Goal: Task Accomplishment & Management: Use online tool/utility

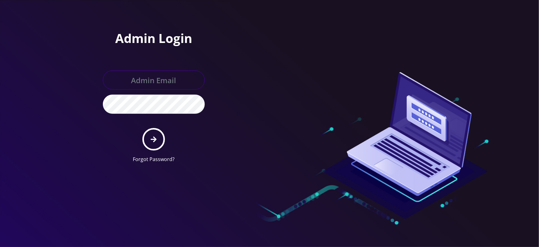
type input "master@britewireless.com"
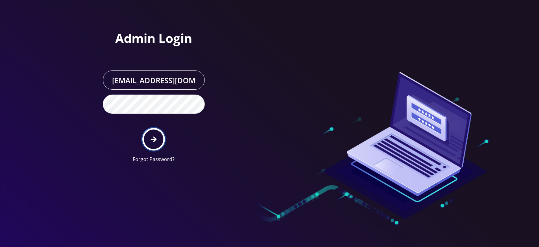
click at [150, 140] on button "submit" at bounding box center [154, 139] width 23 height 23
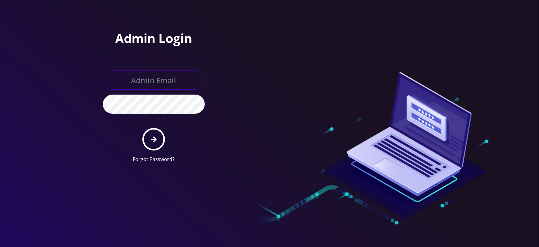
type input "[EMAIL_ADDRESS][DOMAIN_NAME]"
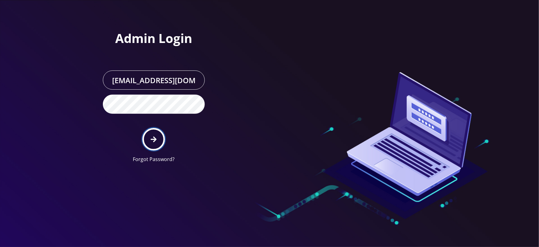
click at [157, 140] on button "submit" at bounding box center [154, 139] width 23 height 23
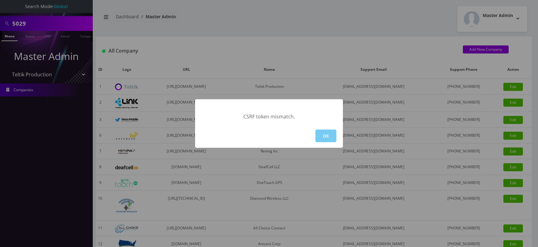
click at [323, 132] on button "OK" at bounding box center [325, 136] width 21 height 13
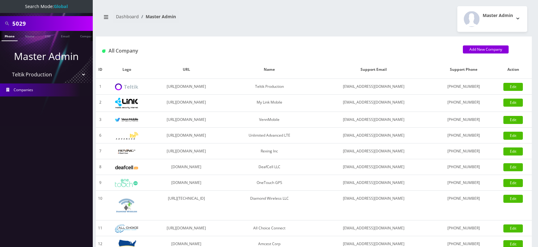
select select "2"
click at [7, 69] on select "Please select a Company Teltik Production My Link Mobile VennMobile Unlimited A…" at bounding box center [46, 75] width 79 height 12
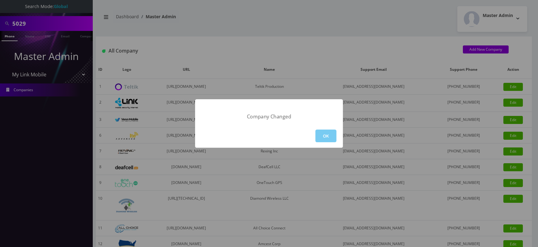
click at [323, 135] on button "OK" at bounding box center [325, 136] width 21 height 13
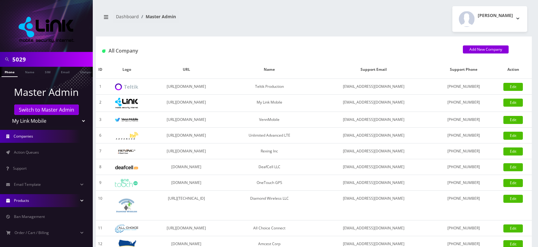
scroll to position [53, 0]
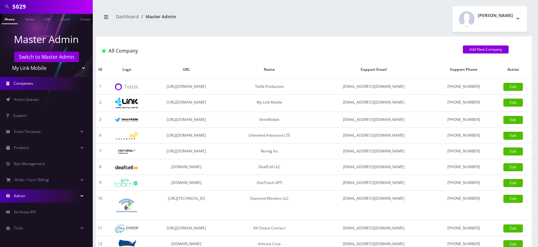
click at [38, 197] on link "Admin" at bounding box center [46, 195] width 93 height 13
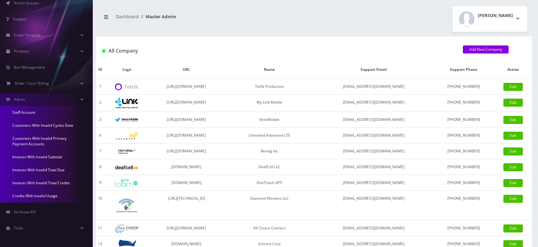
click at [22, 169] on link "Invoices With Invalid Total Due" at bounding box center [46, 170] width 93 height 13
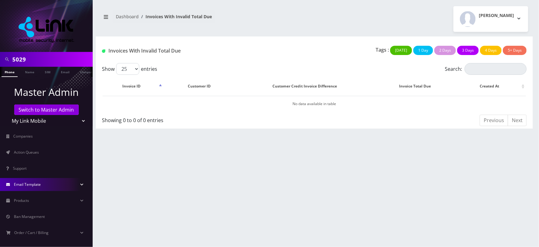
scroll to position [53, 0]
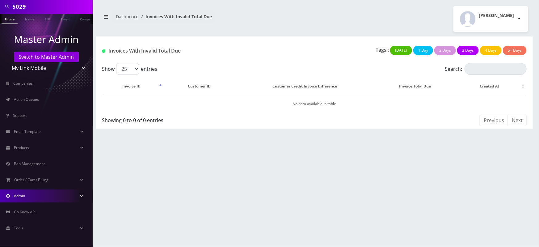
click at [42, 195] on link "Admin" at bounding box center [46, 195] width 93 height 13
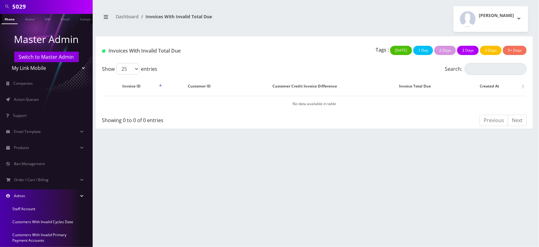
scroll to position [149, 0]
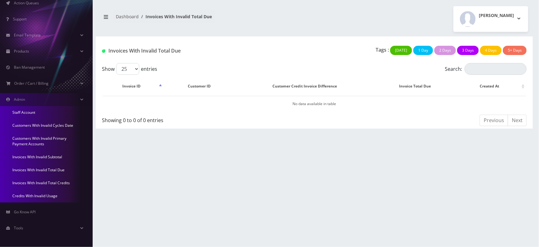
click at [35, 181] on link "Invoices With Invalid Total Credits" at bounding box center [46, 183] width 93 height 13
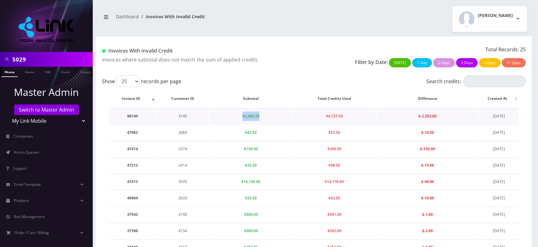
drag, startPoint x: 240, startPoint y: 114, endPoint x: 267, endPoint y: 115, distance: 26.9
click at [267, 115] on td "$2,385.50" at bounding box center [250, 116] width 83 height 16
click at [252, 116] on span "$2,385.50" at bounding box center [250, 115] width 17 height 5
click at [182, 116] on td "3740" at bounding box center [183, 116] width 52 height 16
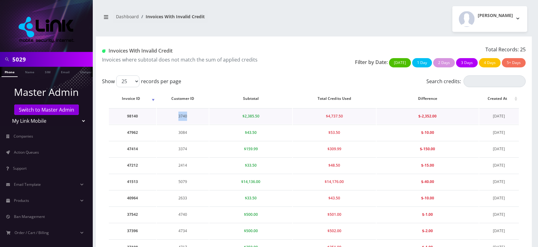
click at [182, 116] on td "3740" at bounding box center [183, 116] width 52 height 16
copy td "3740"
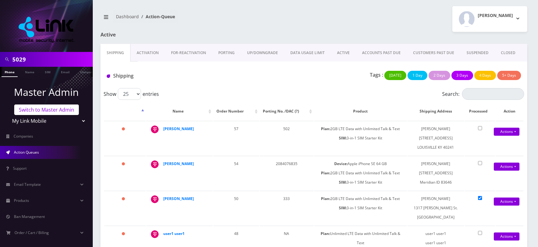
click at [48, 109] on link "Switch to Master Admin" at bounding box center [46, 109] width 65 height 11
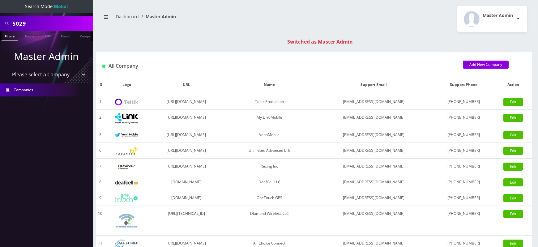
click at [20, 25] on input "5029" at bounding box center [51, 24] width 79 height 12
paste input "3740"
type input "3740"
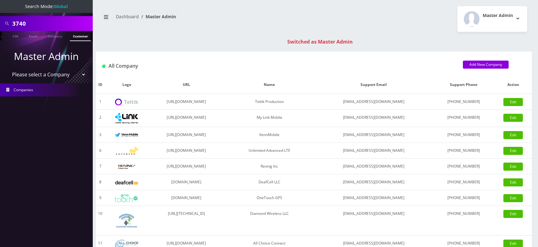
click at [76, 36] on link "Customer" at bounding box center [80, 36] width 21 height 10
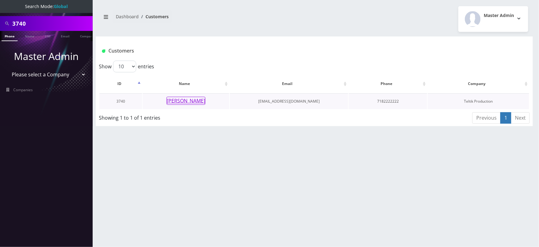
click at [189, 100] on button "Izzy Gandl" at bounding box center [186, 101] width 39 height 8
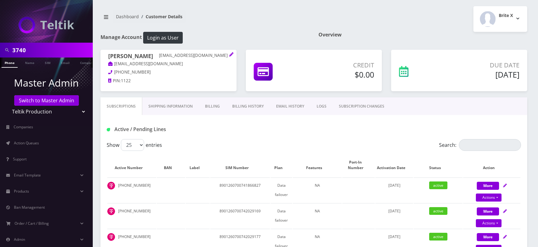
click at [243, 103] on link "Billing History" at bounding box center [248, 106] width 44 height 18
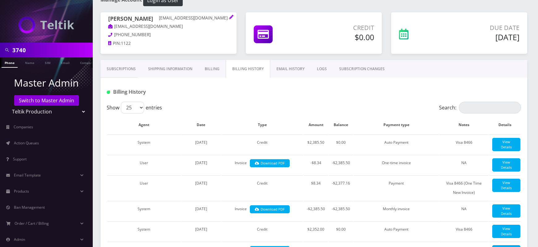
scroll to position [39, 0]
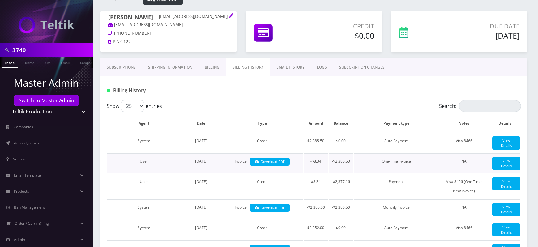
drag, startPoint x: 311, startPoint y: 167, endPoint x: 323, endPoint y: 167, distance: 11.7
click at [323, 167] on td "-$8.34" at bounding box center [316, 163] width 24 height 20
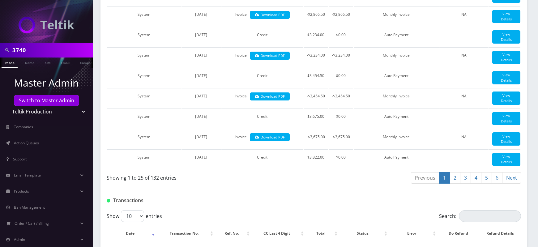
scroll to position [516, 0]
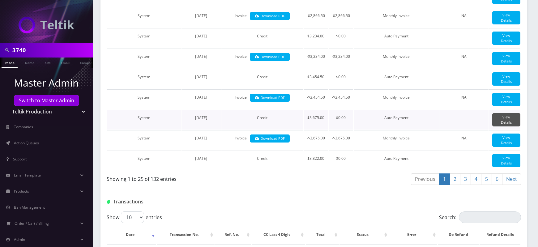
click at [500, 126] on link "View Details" at bounding box center [506, 119] width 28 height 13
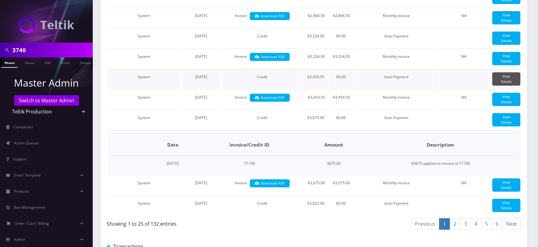
click at [505, 86] on link "View Details" at bounding box center [506, 78] width 28 height 13
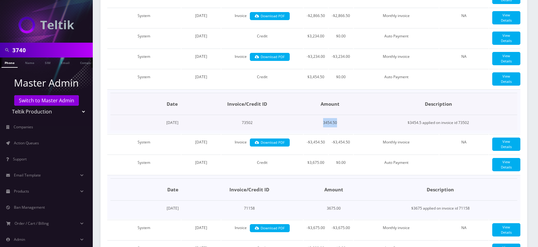
drag, startPoint x: 345, startPoint y: 140, endPoint x: 365, endPoint y: 143, distance: 20.4
click at [360, 131] on td "3454.50" at bounding box center [330, 123] width 58 height 16
click at [507, 65] on link "View Details" at bounding box center [506, 58] width 28 height 13
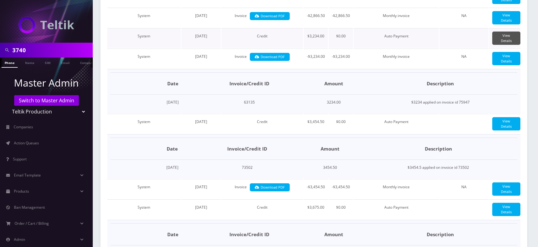
click at [505, 45] on link "View Details" at bounding box center [506, 38] width 28 height 13
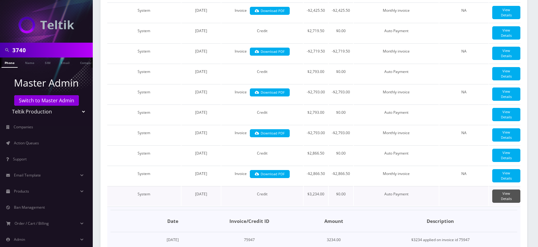
scroll to position [358, 0]
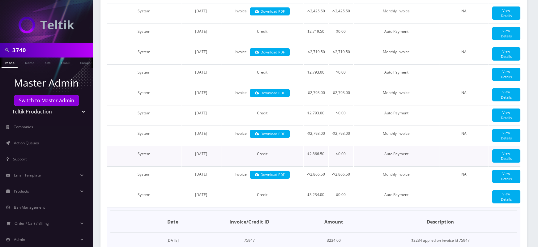
click at [511, 166] on td "View Details" at bounding box center [504, 156] width 31 height 20
click at [511, 163] on link "View Details" at bounding box center [506, 155] width 28 height 13
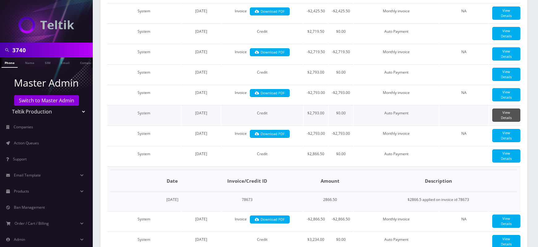
click at [506, 122] on link "View Details" at bounding box center [506, 114] width 28 height 13
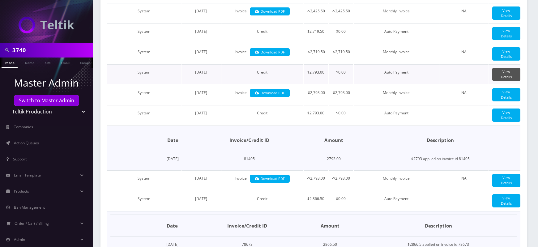
click at [504, 81] on link "View Details" at bounding box center [506, 74] width 28 height 13
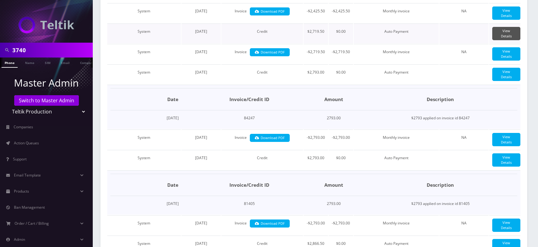
click at [501, 40] on link "View Details" at bounding box center [506, 33] width 28 height 13
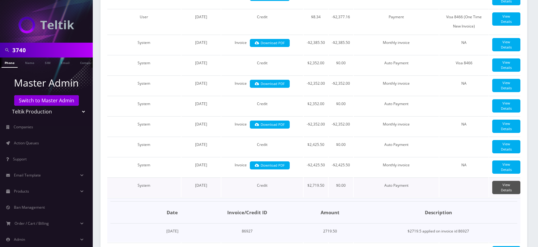
scroll to position [200, 0]
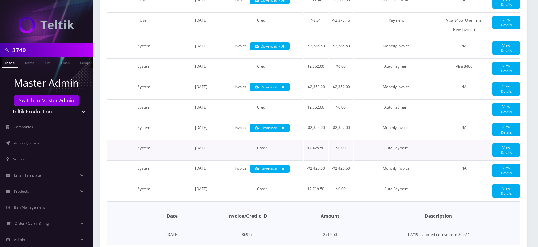
click at [504, 157] on td "View Details" at bounding box center [504, 150] width 31 height 20
click at [506, 157] on link "View Details" at bounding box center [506, 149] width 28 height 13
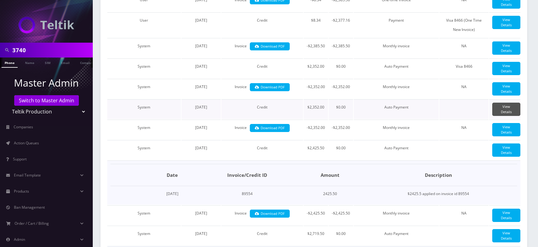
click at [501, 116] on link "View Details" at bounding box center [506, 109] width 28 height 13
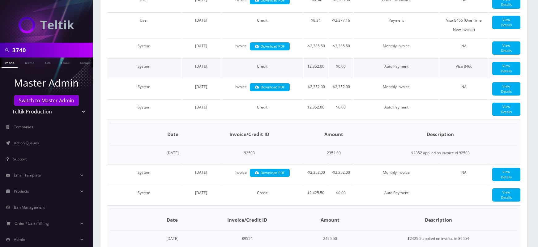
click at [504, 76] on td "View Details" at bounding box center [504, 68] width 31 height 20
click at [504, 75] on link "View Details" at bounding box center [506, 68] width 28 height 13
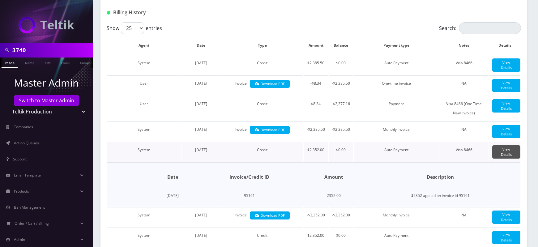
scroll to position [112, 0]
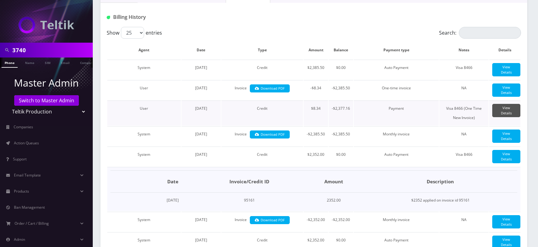
click at [507, 117] on link "View Details" at bounding box center [506, 110] width 28 height 13
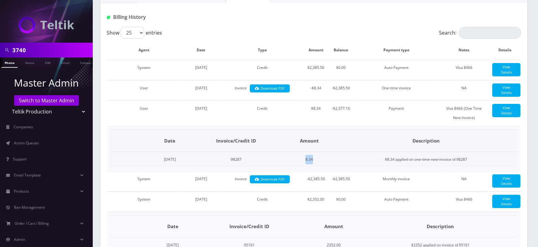
drag, startPoint x: 327, startPoint y: 170, endPoint x: 335, endPoint y: 169, distance: 8.4
click at [335, 168] on td "8.34" at bounding box center [309, 160] width 52 height 16
drag, startPoint x: 329, startPoint y: 169, endPoint x: 338, endPoint y: 169, distance: 9.6
click at [335, 168] on td "8.34" at bounding box center [309, 160] width 52 height 16
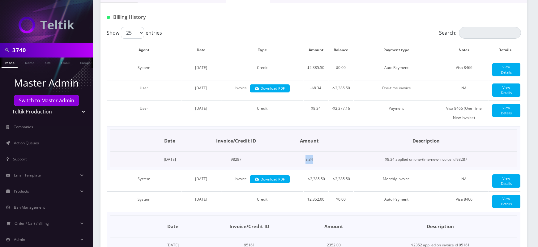
click at [335, 168] on td "8.34" at bounding box center [309, 160] width 52 height 16
drag, startPoint x: 325, startPoint y: 168, endPoint x: 338, endPoint y: 168, distance: 13.3
click at [335, 168] on td "8.34" at bounding box center [309, 160] width 52 height 16
drag, startPoint x: 323, startPoint y: 168, endPoint x: 343, endPoint y: 168, distance: 20.4
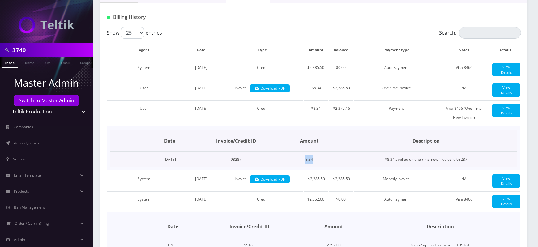
click at [335, 168] on td "8.34" at bounding box center [309, 160] width 52 height 16
drag, startPoint x: 330, startPoint y: 169, endPoint x: 335, endPoint y: 170, distance: 4.4
click at [335, 168] on td "8.34" at bounding box center [309, 160] width 52 height 16
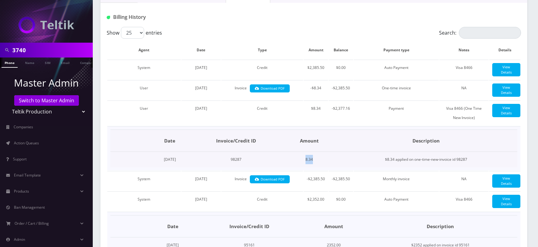
drag, startPoint x: 323, startPoint y: 169, endPoint x: 341, endPoint y: 168, distance: 17.7
click at [335, 168] on td "8.34" at bounding box center [309, 160] width 52 height 16
drag, startPoint x: 253, startPoint y: 119, endPoint x: 275, endPoint y: 122, distance: 22.5
click at [275, 122] on td "Credit" at bounding box center [262, 112] width 82 height 25
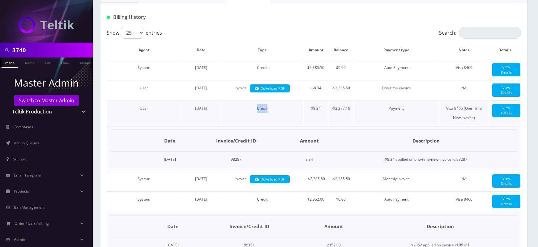
click at [275, 122] on td "Credit" at bounding box center [262, 112] width 82 height 25
click at [263, 121] on td "Credit" at bounding box center [262, 112] width 82 height 25
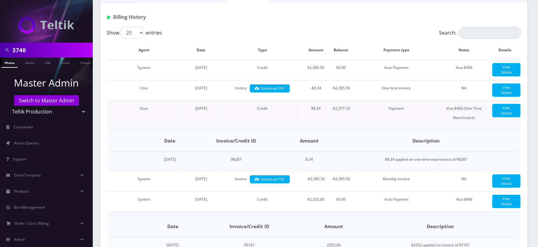
click at [261, 119] on td "Credit" at bounding box center [262, 112] width 82 height 25
drag, startPoint x: 258, startPoint y: 118, endPoint x: 275, endPoint y: 119, distance: 17.3
click at [275, 119] on td "Credit" at bounding box center [262, 112] width 82 height 25
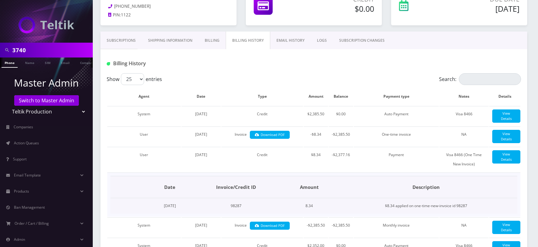
scroll to position [70, 0]
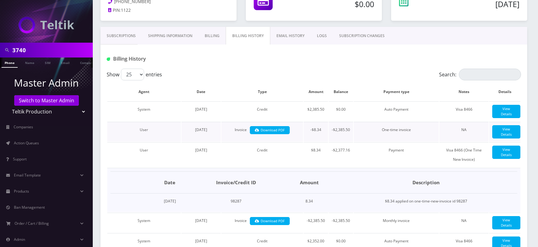
drag, startPoint x: 234, startPoint y: 134, endPoint x: 247, endPoint y: 134, distance: 13.0
click at [247, 134] on td "Invoice Download PDF" at bounding box center [262, 132] width 82 height 20
drag, startPoint x: 381, startPoint y: 135, endPoint x: 415, endPoint y: 136, distance: 33.4
click at [415, 136] on td "One-time invoice" at bounding box center [396, 132] width 85 height 20
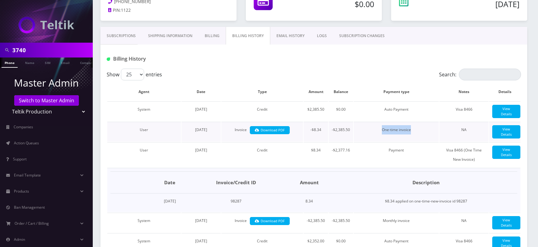
click at [415, 136] on td "One-time invoice" at bounding box center [396, 132] width 85 height 20
drag, startPoint x: 308, startPoint y: 134, endPoint x: 419, endPoint y: 136, distance: 110.1
click at [419, 136] on tr "User September 10, 2025 Invoice Download PDF -$8.34 -$2,385.50 One-time invoice…" at bounding box center [313, 132] width 413 height 20
click at [419, 136] on td "One-time invoice" at bounding box center [396, 132] width 85 height 20
drag, startPoint x: 307, startPoint y: 136, endPoint x: 418, endPoint y: 138, distance: 111.3
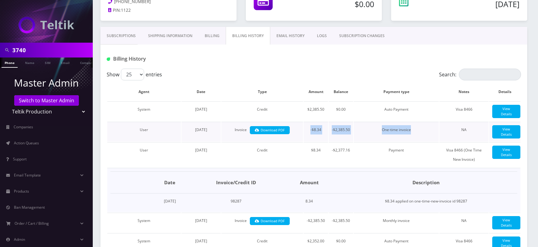
click at [418, 138] on tr "User September 10, 2025 Invoice Download PDF -$8.34 -$2,385.50 One-time invoice…" at bounding box center [313, 132] width 413 height 20
click at [418, 138] on td "One-time invoice" at bounding box center [396, 132] width 85 height 20
click at [311, 136] on td "-$8.34" at bounding box center [316, 132] width 24 height 20
drag, startPoint x: 309, startPoint y: 134, endPoint x: 415, endPoint y: 134, distance: 105.1
click at [415, 134] on tr "User September 10, 2025 Invoice Download PDF -$8.34 -$2,385.50 One-time invoice…" at bounding box center [313, 132] width 413 height 20
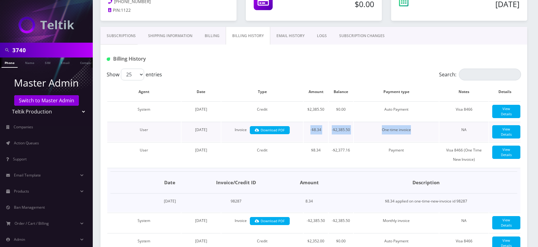
click at [415, 134] on td "One-time invoice" at bounding box center [396, 132] width 85 height 20
drag, startPoint x: 308, startPoint y: 134, endPoint x: 413, endPoint y: 136, distance: 105.1
click at [413, 136] on tr "User September 10, 2025 Invoice Download PDF -$8.34 -$2,385.50 One-time invoice…" at bounding box center [313, 132] width 413 height 20
click at [413, 136] on td "One-time invoice" at bounding box center [396, 132] width 85 height 20
drag, startPoint x: 308, startPoint y: 134, endPoint x: 417, endPoint y: 133, distance: 109.7
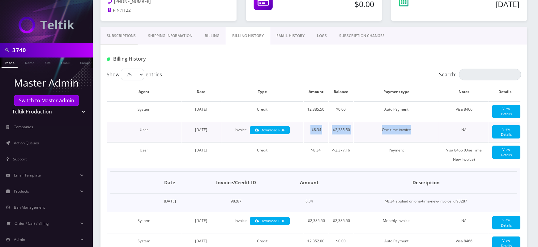
click at [417, 133] on tr "User September 10, 2025 Invoice Download PDF -$8.34 -$2,385.50 One-time invoice…" at bounding box center [313, 132] width 413 height 20
click at [417, 133] on td "One-time invoice" at bounding box center [396, 132] width 85 height 20
drag, startPoint x: 306, startPoint y: 136, endPoint x: 412, endPoint y: 136, distance: 106.0
click at [412, 136] on tr "User September 10, 2025 Invoice Download PDF -$8.34 -$2,385.50 One-time invoice…" at bounding box center [313, 132] width 413 height 20
click at [412, 136] on td "One-time invoice" at bounding box center [396, 132] width 85 height 20
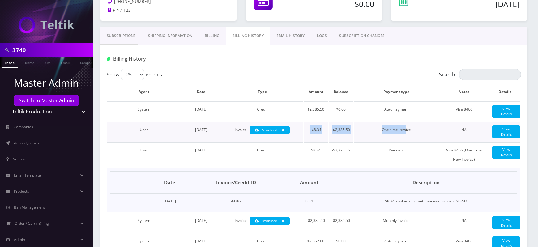
drag, startPoint x: 307, startPoint y: 134, endPoint x: 408, endPoint y: 136, distance: 100.8
click at [408, 136] on tr "User September 10, 2025 Invoice Download PDF -$8.34 -$2,385.50 One-time invoice…" at bounding box center [313, 132] width 413 height 20
click at [408, 136] on td "One-time invoice" at bounding box center [396, 132] width 85 height 20
drag, startPoint x: 308, startPoint y: 133, endPoint x: 414, endPoint y: 135, distance: 105.4
click at [414, 135] on tr "User September 10, 2025 Invoice Download PDF -$8.34 -$2,385.50 One-time invoice…" at bounding box center [313, 132] width 413 height 20
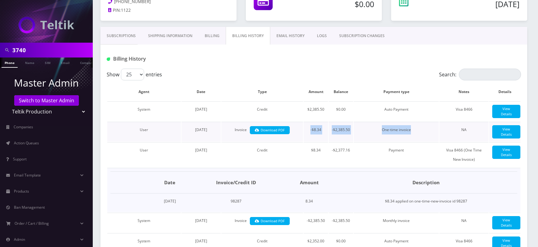
click at [414, 135] on td "One-time invoice" at bounding box center [396, 132] width 85 height 20
drag, startPoint x: 309, startPoint y: 133, endPoint x: 413, endPoint y: 136, distance: 103.6
click at [413, 136] on tr "User September 10, 2025 Invoice Download PDF -$8.34 -$2,385.50 One-time invoice…" at bounding box center [313, 132] width 413 height 20
click at [413, 136] on td "One-time invoice" at bounding box center [396, 132] width 85 height 20
drag, startPoint x: 310, startPoint y: 134, endPoint x: 414, endPoint y: 136, distance: 103.3
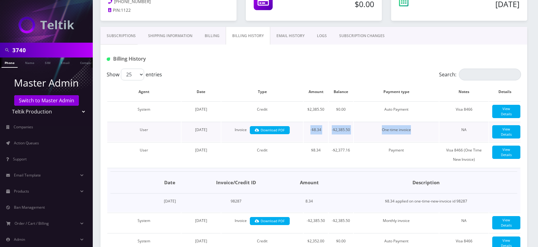
click at [414, 136] on tr "User September 10, 2025 Invoice Download PDF -$8.34 -$2,385.50 One-time invoice…" at bounding box center [313, 132] width 413 height 20
click at [414, 136] on td "One-time invoice" at bounding box center [396, 132] width 85 height 20
drag, startPoint x: 310, startPoint y: 135, endPoint x: 412, endPoint y: 135, distance: 102.0
click at [412, 135] on tr "User September 10, 2025 Invoice Download PDF -$8.34 -$2,385.50 One-time invoice…" at bounding box center [313, 132] width 413 height 20
click at [412, 135] on td "One-time invoice" at bounding box center [396, 132] width 85 height 20
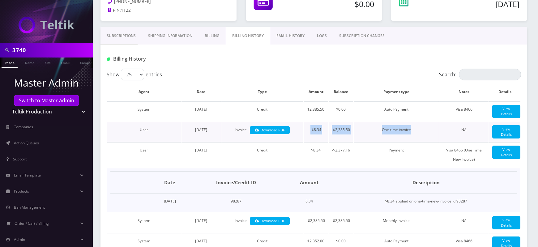
drag, startPoint x: 309, startPoint y: 133, endPoint x: 411, endPoint y: 135, distance: 101.4
click at [411, 135] on tr "User September 10, 2025 Invoice Download PDF -$8.34 -$2,385.50 One-time invoice…" at bounding box center [313, 132] width 413 height 20
click at [411, 135] on td "One-time invoice" at bounding box center [396, 132] width 85 height 20
drag, startPoint x: 307, startPoint y: 134, endPoint x: 414, endPoint y: 136, distance: 107.3
click at [414, 136] on tr "User September 10, 2025 Invoice Download PDF -$8.34 -$2,385.50 One-time invoice…" at bounding box center [313, 132] width 413 height 20
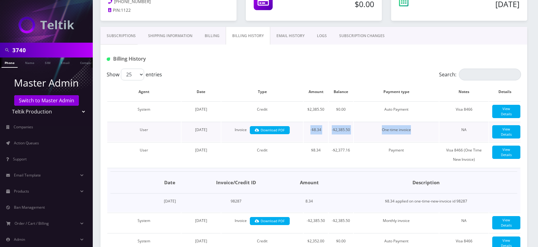
click at [414, 136] on td "One-time invoice" at bounding box center [396, 132] width 85 height 20
drag, startPoint x: 308, startPoint y: 134, endPoint x: 412, endPoint y: 134, distance: 104.5
click at [412, 134] on tr "User September 10, 2025 Invoice Download PDF -$8.34 -$2,385.50 One-time invoice…" at bounding box center [313, 132] width 413 height 20
click at [412, 134] on td "One-time invoice" at bounding box center [396, 132] width 85 height 20
drag, startPoint x: 308, startPoint y: 133, endPoint x: 412, endPoint y: 134, distance: 104.5
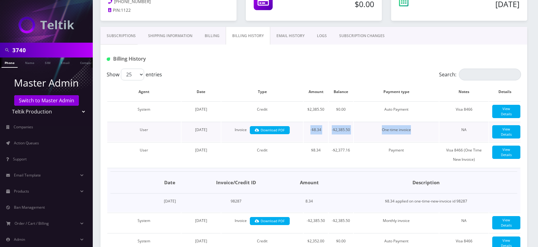
click at [412, 134] on tr "User September 10, 2025 Invoice Download PDF -$8.34 -$2,385.50 One-time invoice…" at bounding box center [313, 132] width 413 height 20
click at [412, 134] on td "One-time invoice" at bounding box center [396, 132] width 85 height 20
drag, startPoint x: 305, startPoint y: 136, endPoint x: 416, endPoint y: 135, distance: 111.3
click at [416, 135] on tr "User September 10, 2025 Invoice Download PDF -$8.34 -$2,385.50 One-time invoice…" at bounding box center [313, 132] width 413 height 20
click at [416, 135] on td "One-time invoice" at bounding box center [396, 132] width 85 height 20
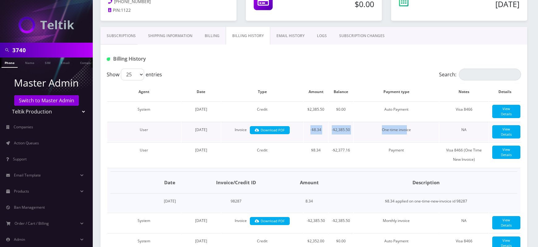
drag, startPoint x: 307, startPoint y: 136, endPoint x: 408, endPoint y: 134, distance: 101.1
click at [408, 134] on tr "User September 10, 2025 Invoice Download PDF -$8.34 -$2,385.50 One-time invoice…" at bounding box center [313, 132] width 413 height 20
click at [415, 134] on td "One-time invoice" at bounding box center [396, 132] width 85 height 20
drag, startPoint x: 309, startPoint y: 133, endPoint x: 414, endPoint y: 136, distance: 104.8
click at [414, 136] on tr "User September 10, 2025 Invoice Download PDF -$8.34 -$2,385.50 One-time invoice…" at bounding box center [313, 132] width 413 height 20
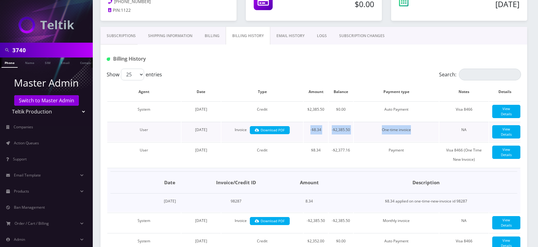
click at [414, 136] on td "One-time invoice" at bounding box center [396, 132] width 85 height 20
drag, startPoint x: 309, startPoint y: 134, endPoint x: 416, endPoint y: 137, distance: 107.6
click at [416, 137] on tr "User September 10, 2025 Invoice Download PDF -$8.34 -$2,385.50 One-time invoice…" at bounding box center [313, 132] width 413 height 20
click at [416, 137] on td "One-time invoice" at bounding box center [396, 132] width 85 height 20
drag, startPoint x: 311, startPoint y: 134, endPoint x: 412, endPoint y: 135, distance: 101.1
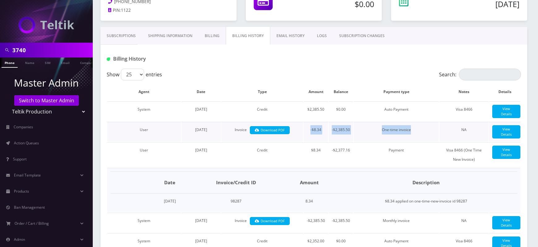
click at [412, 135] on tr "User September 10, 2025 Invoice Download PDF -$8.34 -$2,385.50 One-time invoice…" at bounding box center [313, 132] width 413 height 20
click at [412, 135] on td "One-time invoice" at bounding box center [396, 132] width 85 height 20
drag, startPoint x: 310, startPoint y: 134, endPoint x: 413, endPoint y: 134, distance: 103.2
click at [413, 134] on tr "User September 10, 2025 Invoice Download PDF -$8.34 -$2,385.50 One-time invoice…" at bounding box center [313, 132] width 413 height 20
click at [413, 134] on td "One-time invoice" at bounding box center [396, 132] width 85 height 20
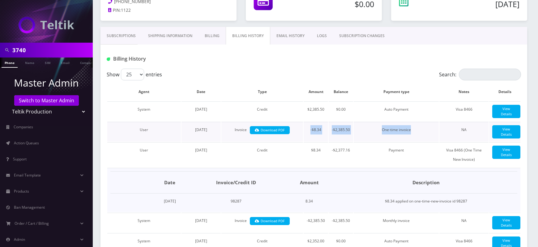
drag, startPoint x: 304, startPoint y: 133, endPoint x: 414, endPoint y: 134, distance: 110.0
click at [414, 134] on tr "User September 10, 2025 Invoice Download PDF -$8.34 -$2,385.50 One-time invoice…" at bounding box center [313, 132] width 413 height 20
click at [414, 134] on td "One-time invoice" at bounding box center [396, 132] width 85 height 20
drag, startPoint x: 311, startPoint y: 135, endPoint x: 411, endPoint y: 136, distance: 100.2
click at [411, 136] on tr "User September 10, 2025 Invoice Download PDF -$8.34 -$2,385.50 One-time invoice…" at bounding box center [313, 132] width 413 height 20
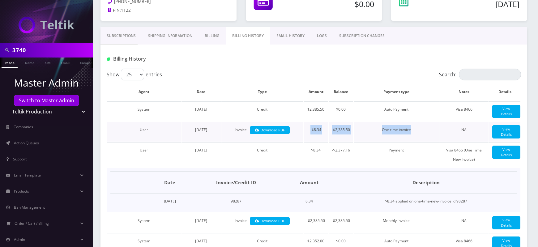
click at [411, 136] on td "One-time invoice" at bounding box center [396, 132] width 85 height 20
drag, startPoint x: 306, startPoint y: 136, endPoint x: 409, endPoint y: 137, distance: 102.6
click at [409, 137] on tr "User September 10, 2025 Invoice Download PDF -$8.34 -$2,385.50 One-time invoice…" at bounding box center [313, 132] width 413 height 20
click at [409, 137] on td "One-time invoice" at bounding box center [396, 132] width 85 height 20
drag, startPoint x: 306, startPoint y: 134, endPoint x: 413, endPoint y: 138, distance: 107.3
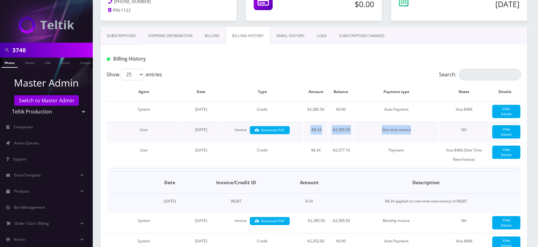
click at [413, 138] on tr "User September 10, 2025 Invoice Download PDF -$8.34 -$2,385.50 One-time invoice…" at bounding box center [313, 132] width 413 height 20
click at [413, 138] on td "One-time invoice" at bounding box center [396, 132] width 85 height 20
drag, startPoint x: 310, startPoint y: 134, endPoint x: 413, endPoint y: 135, distance: 103.6
click at [413, 135] on tr "User September 10, 2025 Invoice Download PDF -$8.34 -$2,385.50 One-time invoice…" at bounding box center [313, 132] width 413 height 20
click at [413, 135] on td "One-time invoice" at bounding box center [396, 132] width 85 height 20
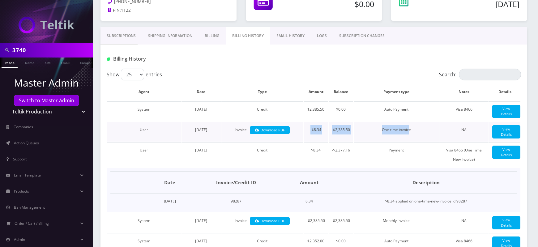
drag, startPoint x: 304, startPoint y: 134, endPoint x: 410, endPoint y: 135, distance: 106.3
click at [410, 135] on tr "User September 10, 2025 Invoice Download PDF -$8.34 -$2,385.50 One-time invoice…" at bounding box center [313, 132] width 413 height 20
click at [410, 135] on td "One-time invoice" at bounding box center [396, 132] width 85 height 20
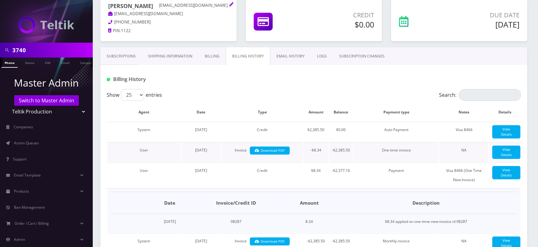
scroll to position [51, 0]
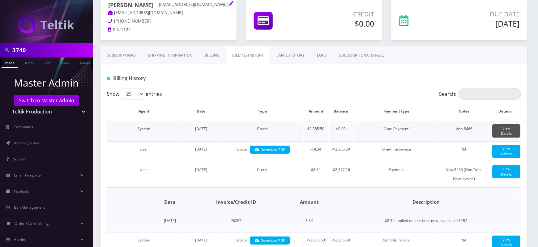
click at [497, 124] on link "View Details" at bounding box center [506, 130] width 28 height 13
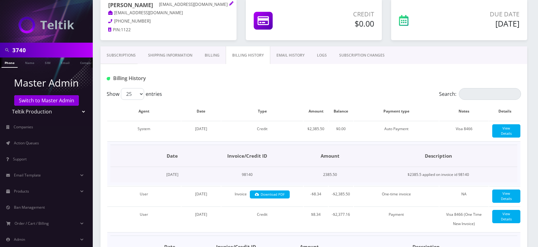
click at [344, 181] on td "2385.50" at bounding box center [330, 175] width 58 height 16
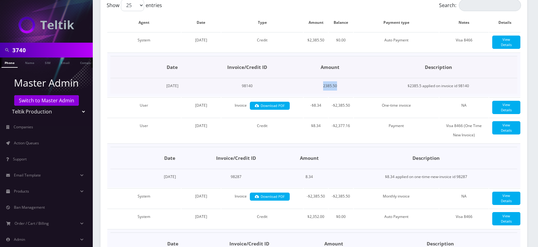
scroll to position [141, 0]
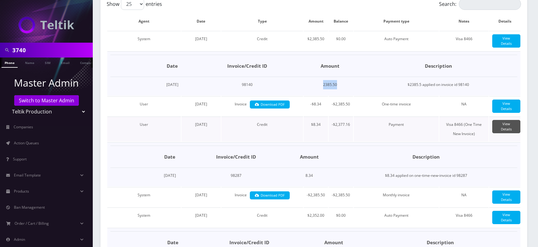
click at [506, 133] on link "View Details" at bounding box center [506, 126] width 28 height 13
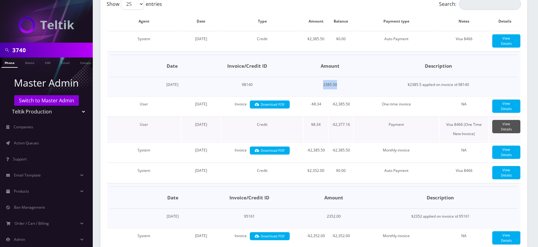
click at [506, 133] on link "View Details" at bounding box center [506, 126] width 28 height 13
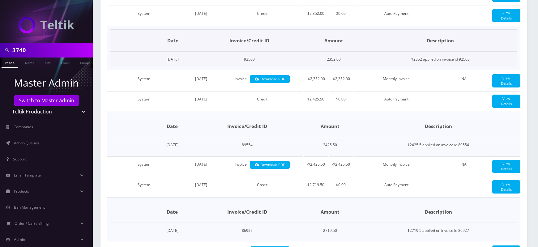
scroll to position [434, 0]
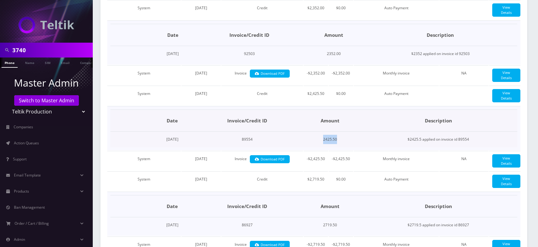
drag, startPoint x: 333, startPoint y: 154, endPoint x: 357, endPoint y: 156, distance: 23.5
click at [357, 147] on td "2425.50" at bounding box center [330, 140] width 58 height 16
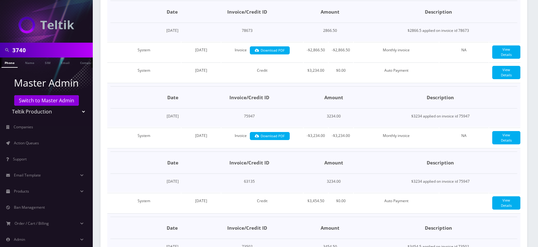
scroll to position [894, 0]
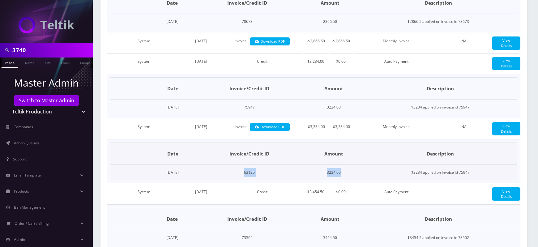
drag, startPoint x: 268, startPoint y: 185, endPoint x: 369, endPoint y: 181, distance: 101.5
click at [369, 181] on tr "January 14, 2025 63135 3234.00 $3234 applied on invoice id 75947" at bounding box center [313, 173] width 407 height 16
click at [364, 181] on td "3234.00" at bounding box center [334, 173] width 60 height 16
drag, startPoint x: 340, startPoint y: 182, endPoint x: 378, endPoint y: 185, distance: 37.9
click at [378, 181] on tr "January 14, 2025 63135 3234.00 $3234 applied on invoice id 75947" at bounding box center [313, 173] width 407 height 16
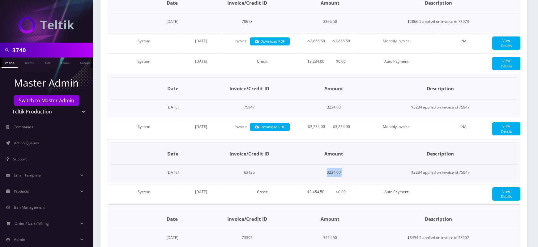
click at [378, 181] on td "$3234 applied on invoice id 75947" at bounding box center [441, 173] width 154 height 16
drag, startPoint x: 410, startPoint y: 185, endPoint x: 484, endPoint y: 186, distance: 74.5
click at [484, 181] on td "$3234 applied on invoice id 75947" at bounding box center [441, 173] width 154 height 16
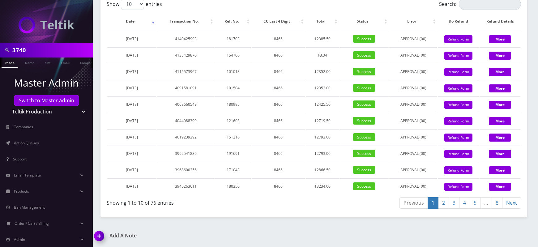
scroll to position [1313, 0]
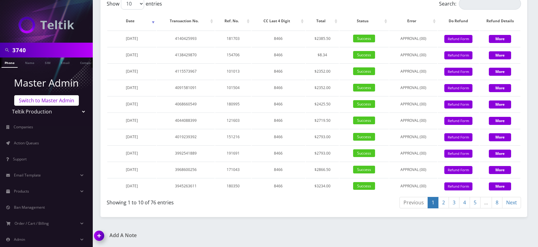
click at [57, 101] on link "Switch to Master Admin" at bounding box center [46, 100] width 65 height 11
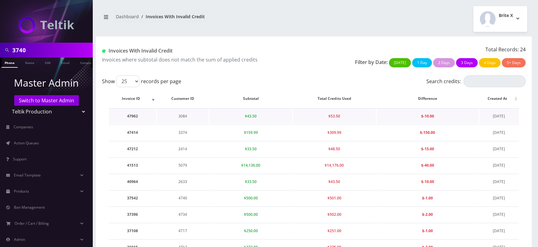
click at [183, 116] on td "3084" at bounding box center [183, 116] width 52 height 16
copy td "3084"
click at [182, 116] on td "3374" at bounding box center [183, 116] width 52 height 16
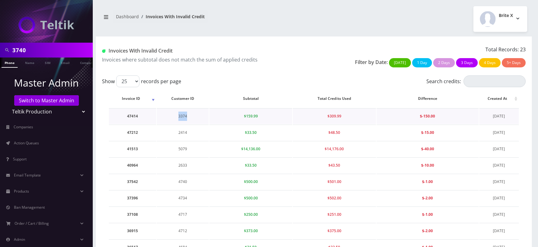
copy td "3374"
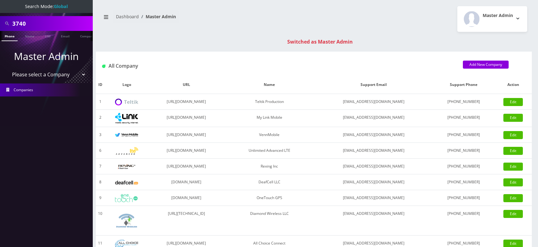
click at [17, 50] on p "Master Admin" at bounding box center [46, 56] width 93 height 15
click at [15, 24] on input "3740" at bounding box center [51, 24] width 79 height 12
paste input "374"
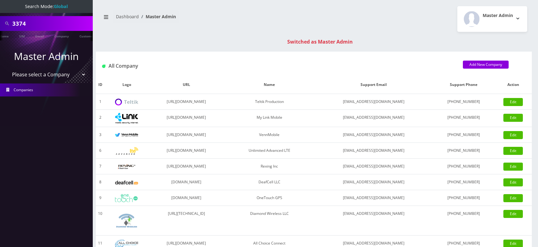
scroll to position [0, 34]
type input "3374"
click at [79, 35] on link "Customer" at bounding box center [80, 36] width 21 height 10
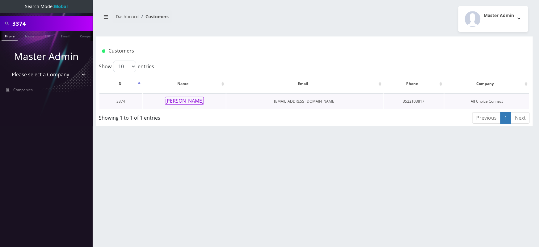
click at [189, 101] on button "[PERSON_NAME]" at bounding box center [184, 101] width 39 height 8
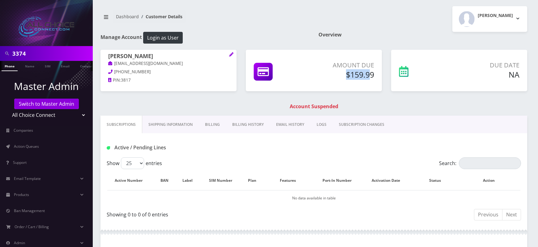
drag, startPoint x: 340, startPoint y: 73, endPoint x: 372, endPoint y: 72, distance: 31.5
click at [372, 72] on h5 "$159.99" at bounding box center [341, 74] width 66 height 9
click at [51, 104] on link "Switch to Master Admin" at bounding box center [46, 104] width 65 height 11
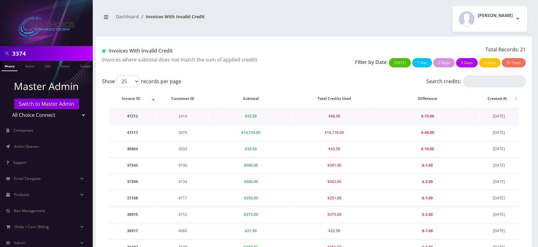
click at [183, 114] on td "2414" at bounding box center [183, 116] width 52 height 16
copy td "2414"
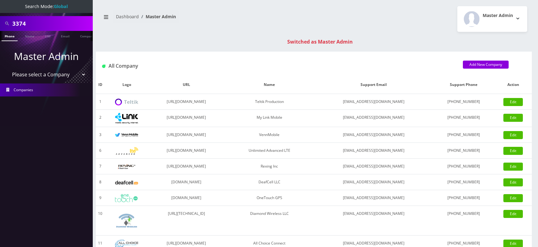
click at [19, 23] on input "3374" at bounding box center [51, 24] width 79 height 12
paste input "241"
type input "2414"
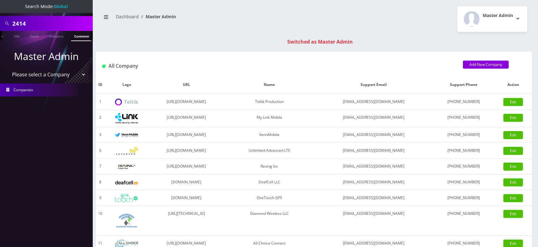
click at [79, 36] on link "Customer" at bounding box center [81, 36] width 21 height 10
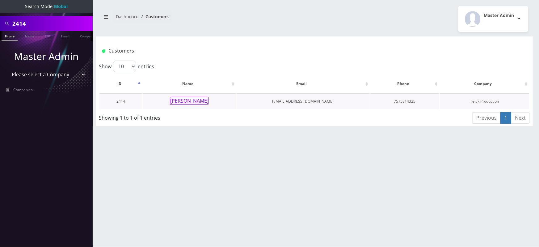
click at [187, 104] on button "[PERSON_NAME]" at bounding box center [189, 101] width 39 height 8
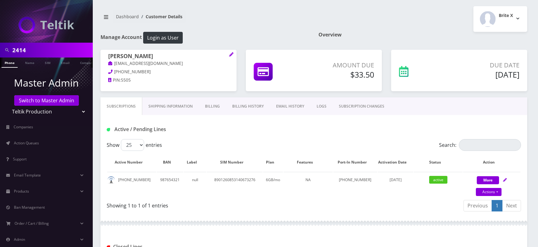
scroll to position [203, 0]
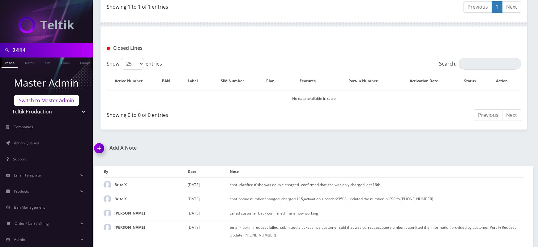
click at [51, 100] on link "Switch to Master Admin" at bounding box center [46, 100] width 65 height 11
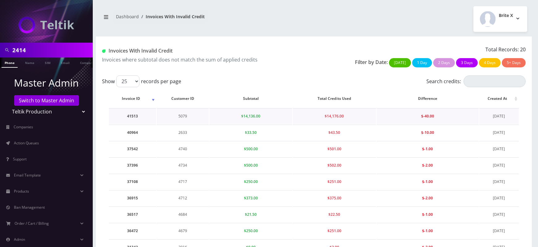
click at [182, 115] on td "5079" at bounding box center [183, 116] width 52 height 16
copy td "5079"
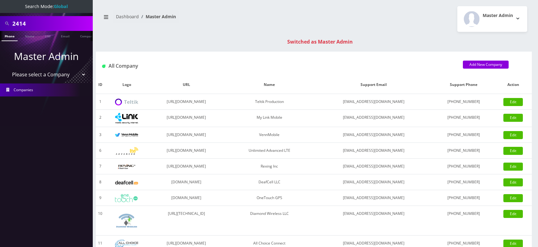
click at [17, 26] on input "2414" at bounding box center [51, 24] width 79 height 12
paste input "5079"
type input "5079"
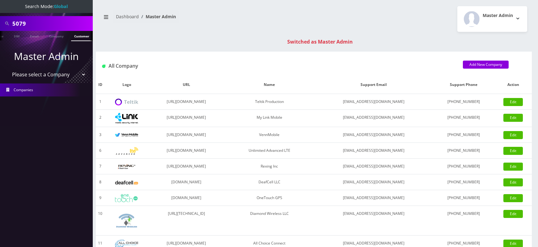
click at [82, 36] on link "Customer" at bounding box center [81, 36] width 21 height 10
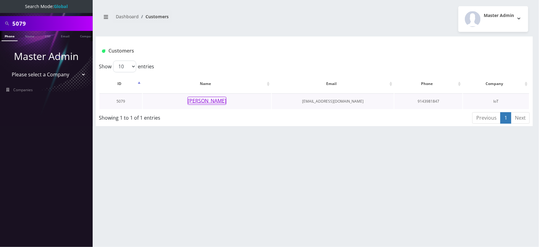
click at [214, 99] on button "[PERSON_NAME]" at bounding box center [207, 101] width 39 height 8
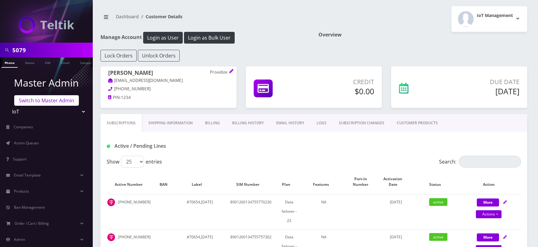
scroll to position [0, 3]
click at [48, 104] on link "Switch to Master Admin" at bounding box center [46, 100] width 65 height 11
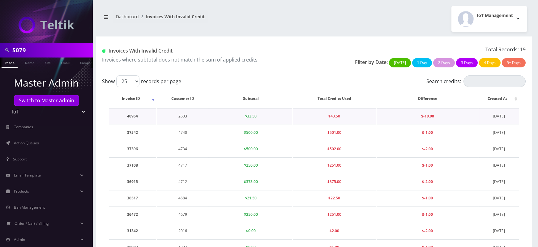
click at [181, 117] on td "2633" at bounding box center [183, 116] width 52 height 16
copy td "2633"
click at [183, 117] on td "4740" at bounding box center [183, 116] width 52 height 16
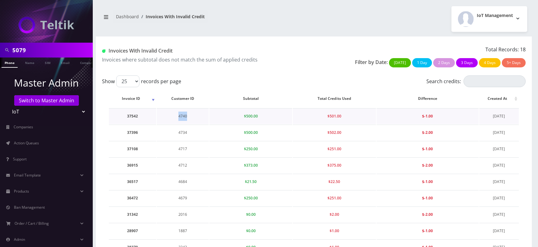
copy td "4740"
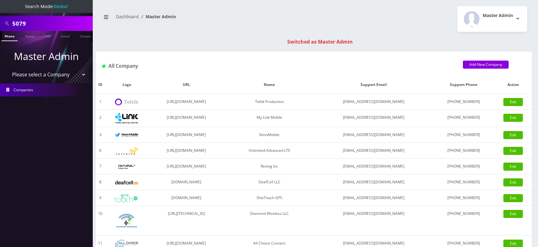
click at [18, 20] on input "5079" at bounding box center [51, 24] width 79 height 12
paste input "4740"
type input "4740"
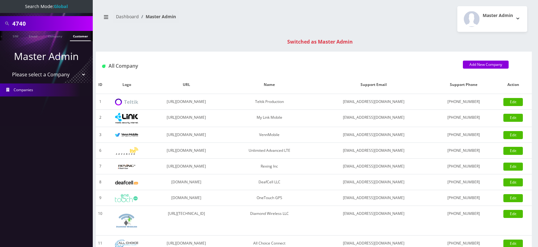
click at [79, 34] on link "Customer" at bounding box center [80, 36] width 21 height 10
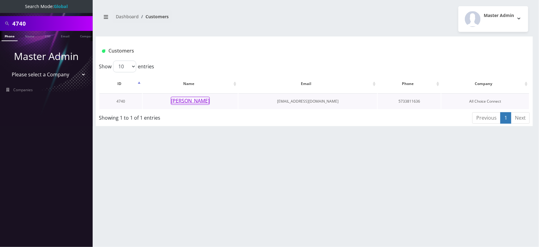
click at [191, 98] on button "[PERSON_NAME]" at bounding box center [190, 101] width 39 height 8
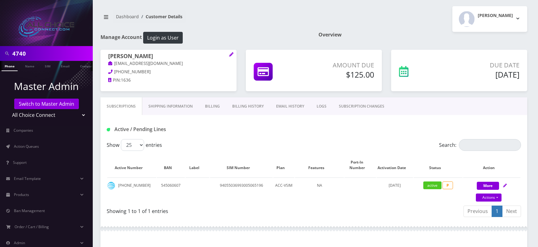
click at [208, 109] on link "Billing" at bounding box center [212, 106] width 27 height 18
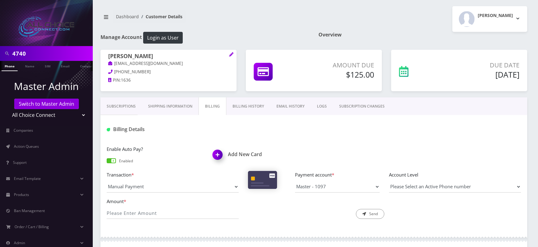
click at [242, 103] on link "Billing History" at bounding box center [248, 106] width 44 height 18
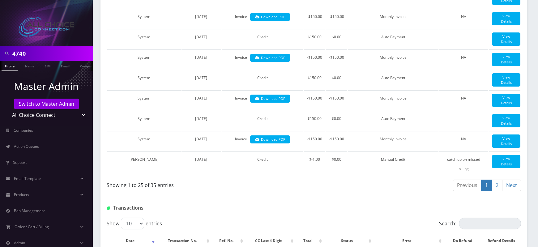
scroll to position [525, 0]
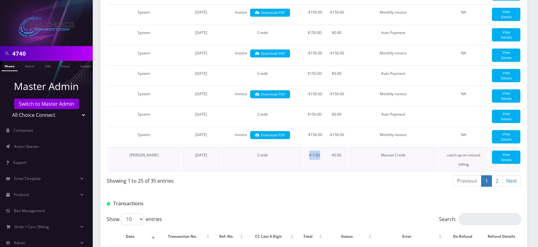
drag, startPoint x: 309, startPoint y: 173, endPoint x: 320, endPoint y: 173, distance: 10.8
click at [320, 172] on td "$-1.00" at bounding box center [314, 159] width 21 height 25
click at [496, 187] on link "2" at bounding box center [496, 180] width 11 height 11
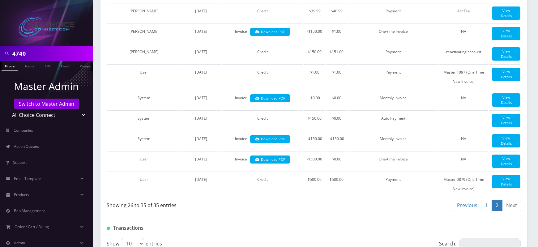
scroll to position [188, 0]
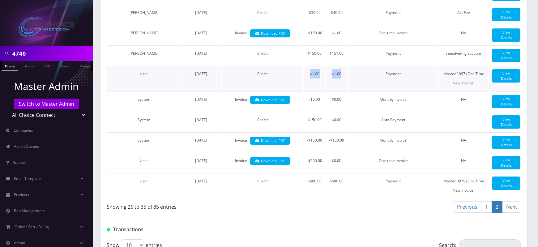
drag, startPoint x: 304, startPoint y: 74, endPoint x: 343, endPoint y: 75, distance: 38.4
click at [343, 75] on tr "User [DATE] Credit $1.00 $1.00 Payment Master 1097 (One Time New Invoice) View …" at bounding box center [313, 78] width 413 height 25
click at [343, 75] on td "$1.00" at bounding box center [336, 78] width 21 height 25
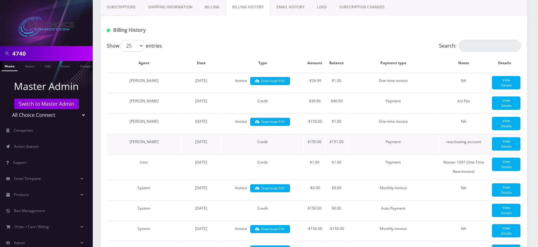
scroll to position [98, 0]
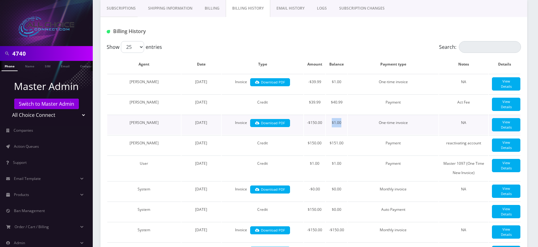
drag, startPoint x: 332, startPoint y: 121, endPoint x: 343, endPoint y: 122, distance: 10.8
click at [343, 122] on td "$1.00" at bounding box center [336, 125] width 21 height 20
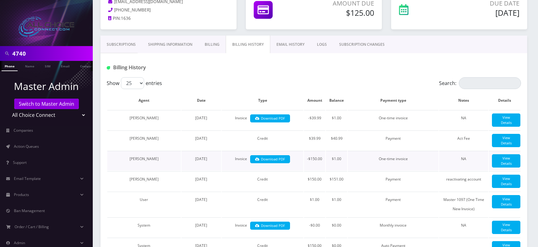
scroll to position [61, 0]
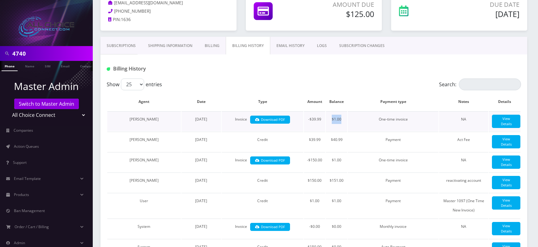
drag, startPoint x: 331, startPoint y: 118, endPoint x: 341, endPoint y: 120, distance: 10.0
click at [341, 120] on td "$1.00" at bounding box center [336, 121] width 21 height 20
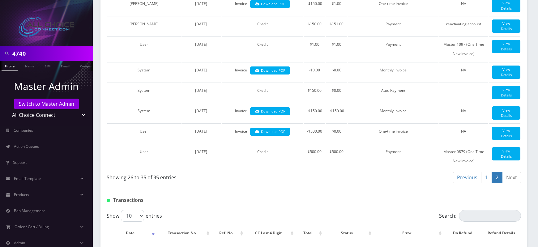
scroll to position [213, 0]
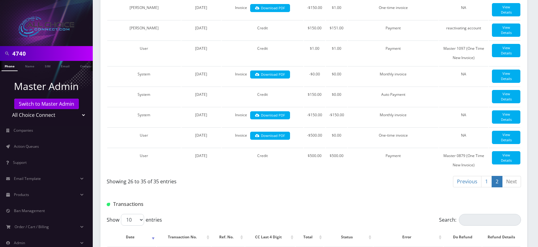
click at [483, 178] on link "1" at bounding box center [486, 181] width 11 height 11
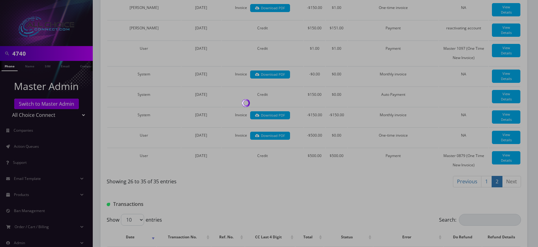
scroll to position [600, 0]
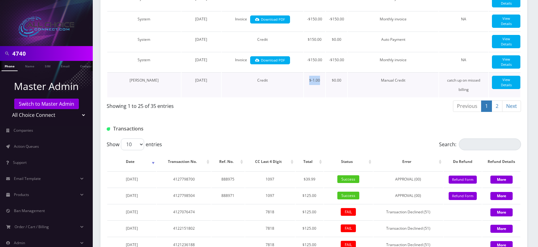
drag, startPoint x: 307, startPoint y: 98, endPoint x: 323, endPoint y: 96, distance: 15.5
click at [323, 96] on td "$-1.00" at bounding box center [314, 84] width 21 height 25
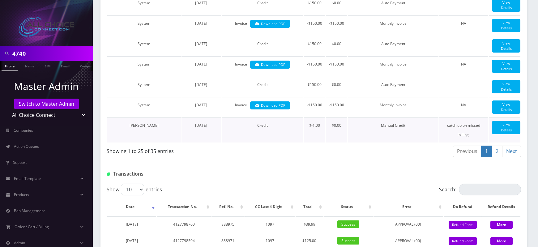
scroll to position [552, 0]
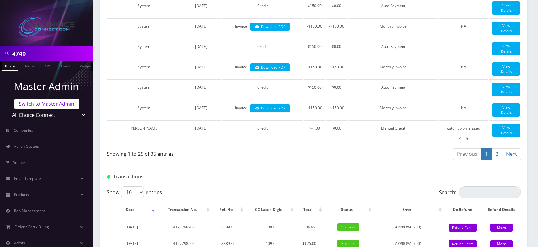
click at [40, 103] on link "Switch to Master Admin" at bounding box center [46, 104] width 65 height 11
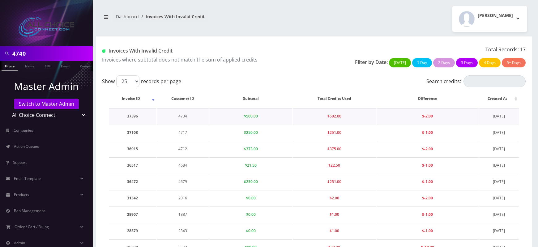
click at [181, 113] on td "4734" at bounding box center [183, 116] width 52 height 16
copy td "4734"
click at [183, 130] on td "4717" at bounding box center [183, 133] width 52 height 16
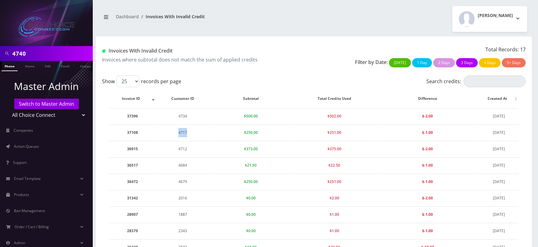
copy td "4717"
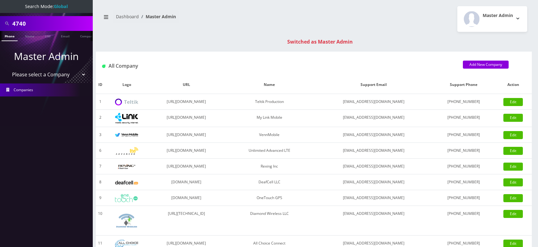
click at [18, 28] on input "4740" at bounding box center [51, 24] width 79 height 12
paste input "17"
type input "4717"
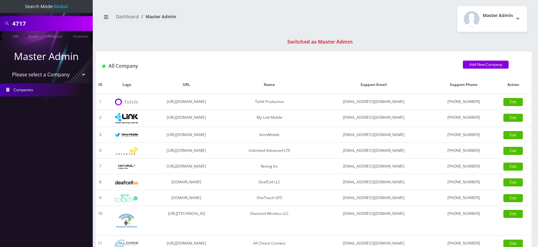
click at [87, 35] on ul at bounding box center [90, 36] width 6 height 11
click at [80, 36] on link "Customer" at bounding box center [80, 36] width 21 height 10
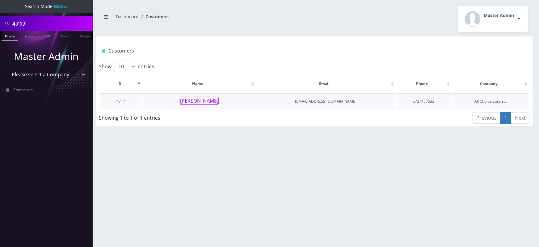
click at [197, 103] on button "[PERSON_NAME]" at bounding box center [199, 101] width 39 height 8
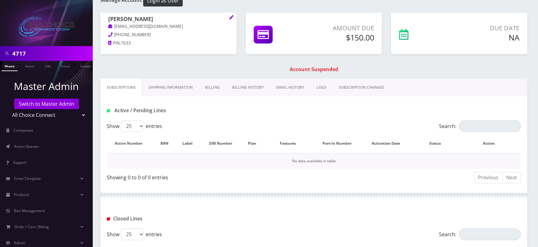
scroll to position [34, 0]
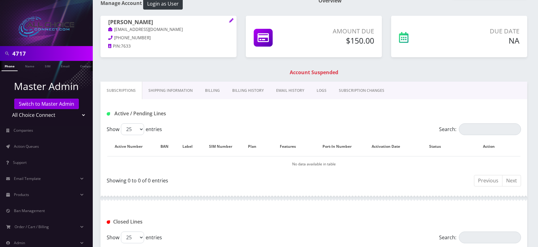
click at [240, 90] on link "Billing History" at bounding box center [248, 91] width 44 height 18
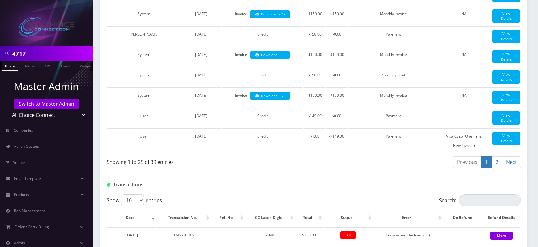
scroll to position [513, 0]
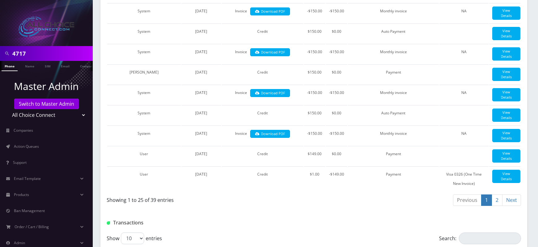
click at [495, 206] on link "2" at bounding box center [496, 199] width 11 height 11
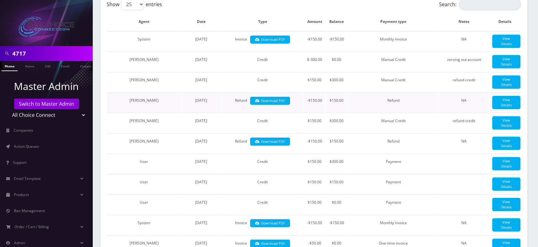
scroll to position [157, 0]
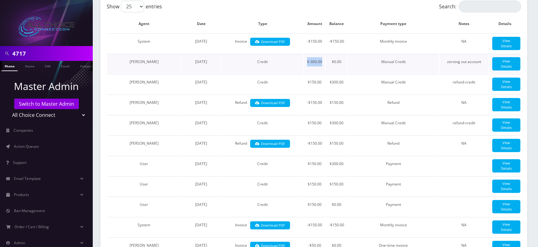
drag, startPoint x: 306, startPoint y: 62, endPoint x: 322, endPoint y: 63, distance: 16.7
click at [322, 63] on td "$-300.00" at bounding box center [314, 64] width 21 height 20
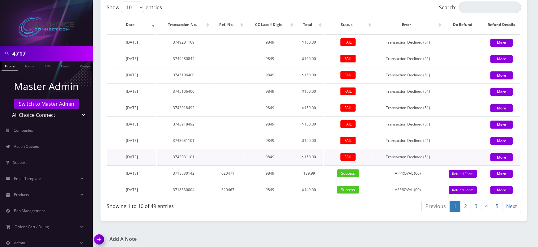
scroll to position [333, 0]
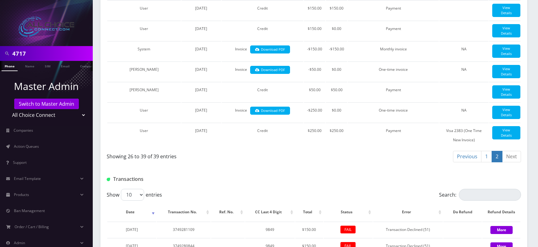
click at [482, 157] on link "1" at bounding box center [486, 156] width 11 height 11
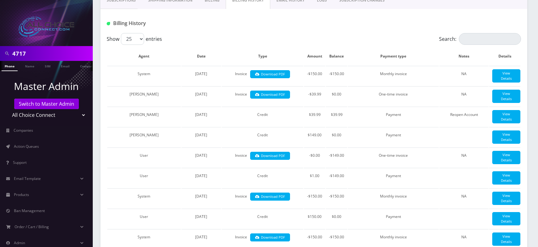
scroll to position [0, 0]
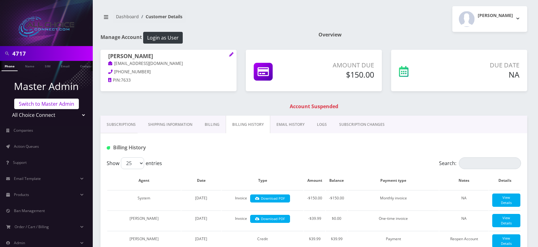
click at [64, 105] on link "Switch to Master Admin" at bounding box center [46, 104] width 65 height 11
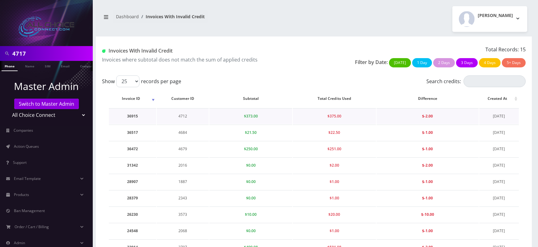
click at [183, 116] on td "4712" at bounding box center [183, 116] width 52 height 16
copy td "4712"
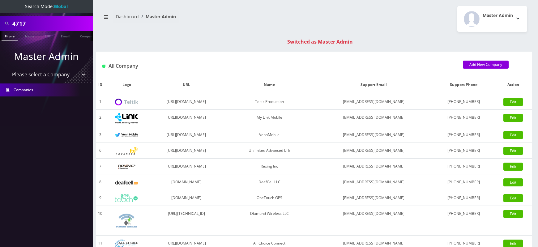
click at [19, 23] on input "4717" at bounding box center [51, 24] width 79 height 12
paste input "36915"
type input "36915"
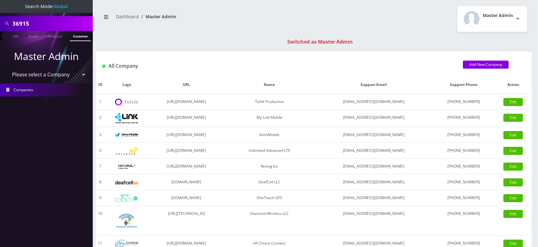
click at [76, 37] on link "Customer" at bounding box center [80, 36] width 21 height 10
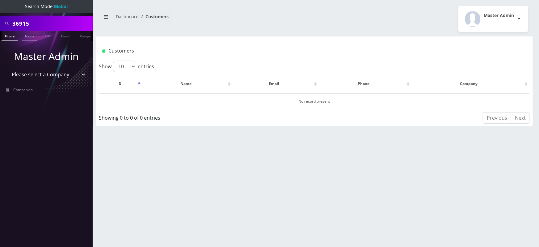
scroll to position [0, 3]
click at [23, 24] on input "36915" at bounding box center [51, 24] width 79 height 12
type input "v"
paste input "36915"
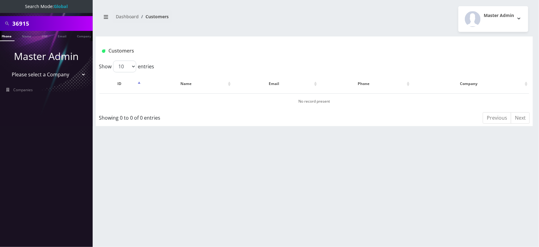
paste input "4712"
paste input "text"
type input "4712"
click at [81, 36] on link "Customer" at bounding box center [80, 36] width 21 height 10
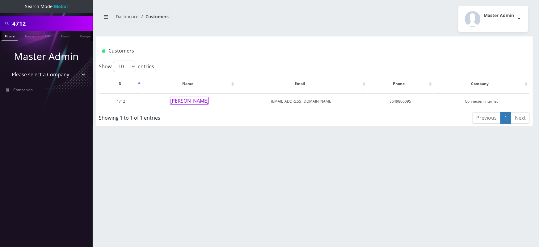
click at [194, 101] on button "[PERSON_NAME]" at bounding box center [189, 101] width 39 height 8
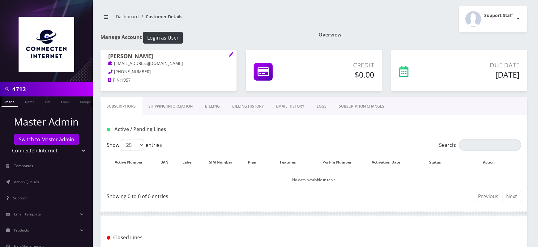
click at [249, 108] on link "Billing History" at bounding box center [248, 106] width 44 height 18
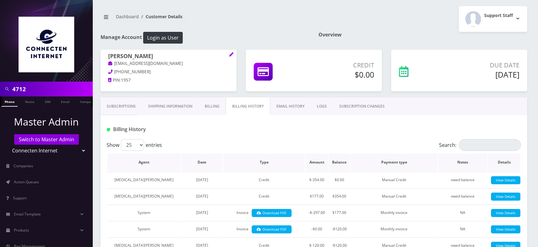
click at [226, 97] on link "Billing History" at bounding box center [248, 106] width 45 height 18
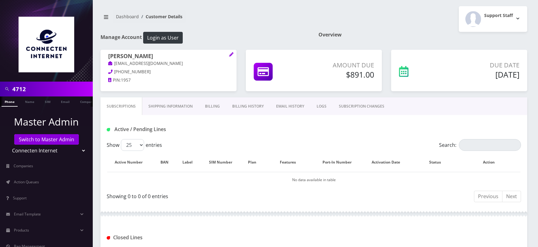
click at [242, 104] on link "Billing History" at bounding box center [248, 106] width 44 height 18
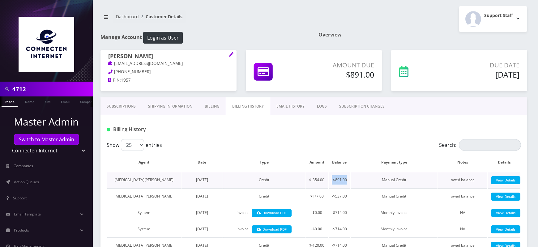
drag, startPoint x: 332, startPoint y: 180, endPoint x: 349, endPoint y: 179, distance: 17.0
click at [349, 179] on td "-$891.00" at bounding box center [339, 180] width 21 height 16
drag, startPoint x: 332, startPoint y: 196, endPoint x: 350, endPoint y: 196, distance: 18.2
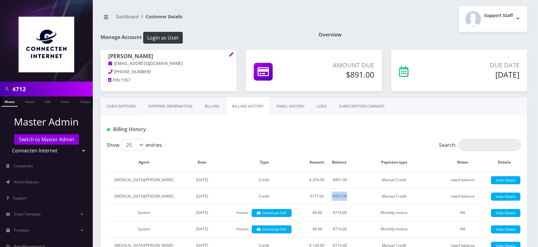
drag, startPoint x: 311, startPoint y: 181, endPoint x: 325, endPoint y: 181, distance: 13.9
click at [325, 181] on td "$-354.00" at bounding box center [316, 180] width 23 height 16
drag, startPoint x: 331, startPoint y: 196, endPoint x: 349, endPoint y: 196, distance: 17.9
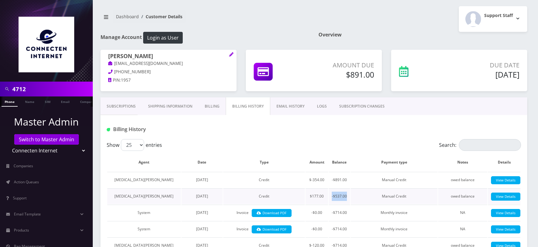
click at [349, 196] on td "-$537.00" at bounding box center [339, 196] width 21 height 16
drag, startPoint x: 309, startPoint y: 212, endPoint x: 323, endPoint y: 213, distance: 13.9
click at [323, 213] on td "-$0.00" at bounding box center [316, 213] width 23 height 16
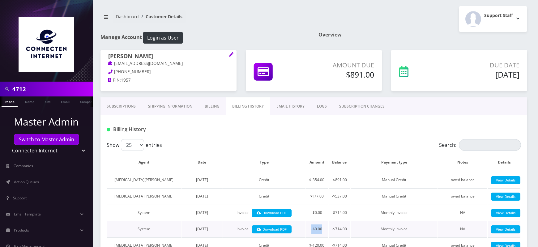
drag, startPoint x: 308, startPoint y: 228, endPoint x: 325, endPoint y: 227, distance: 16.7
click at [325, 227] on td "-$0.00" at bounding box center [316, 229] width 23 height 16
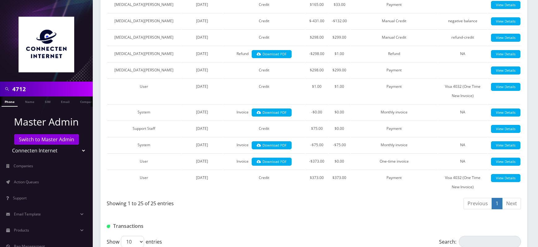
scroll to position [401, 0]
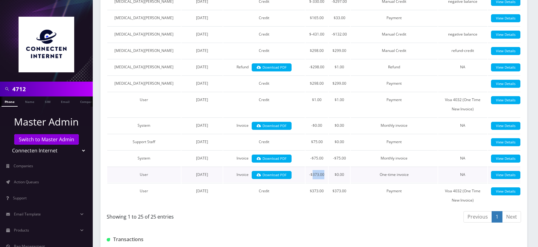
drag, startPoint x: 312, startPoint y: 173, endPoint x: 325, endPoint y: 173, distance: 13.0
click at [325, 173] on td "-$373.00" at bounding box center [316, 175] width 23 height 16
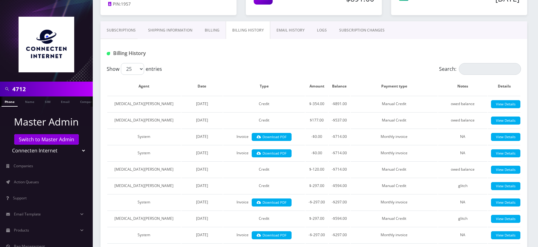
scroll to position [77, 0]
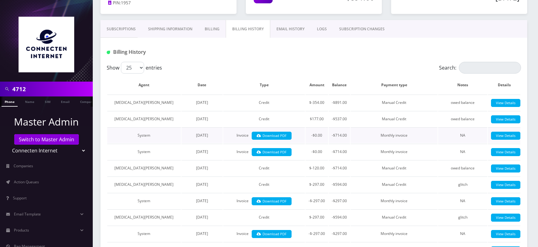
click at [338, 136] on td "-$714.00" at bounding box center [339, 135] width 21 height 16
copy td "714.00"
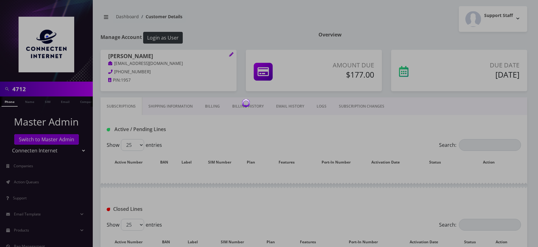
scroll to position [77, 0]
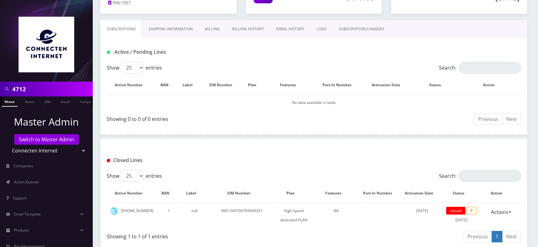
click at [248, 28] on link "Billing History" at bounding box center [248, 29] width 44 height 18
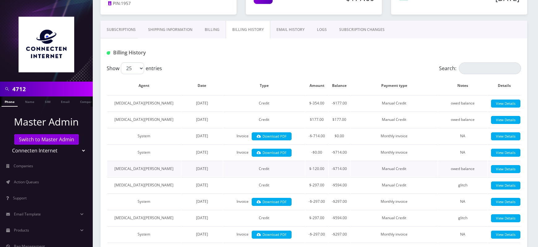
scroll to position [80, 0]
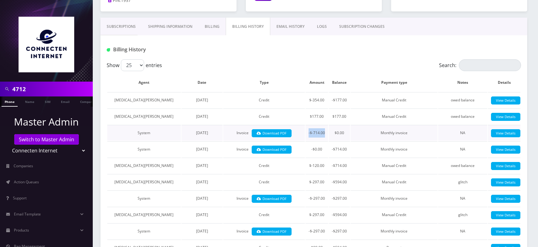
drag, startPoint x: 307, startPoint y: 133, endPoint x: 325, endPoint y: 133, distance: 17.3
click at [325, 133] on td "-$-714.00" at bounding box center [316, 133] width 23 height 16
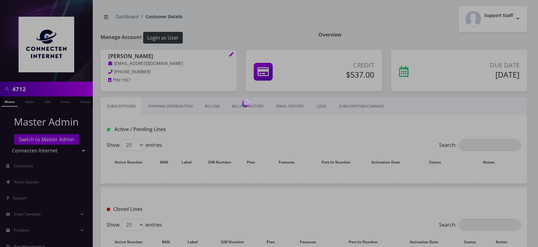
scroll to position [80, 0]
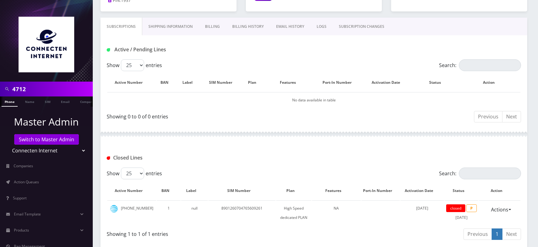
click at [243, 22] on link "Billing History" at bounding box center [248, 27] width 44 height 18
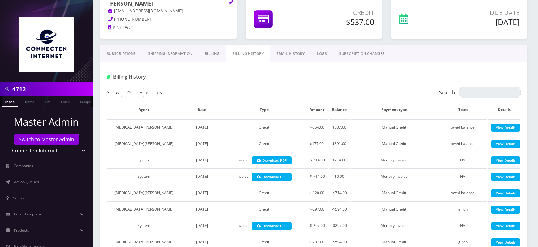
scroll to position [54, 0]
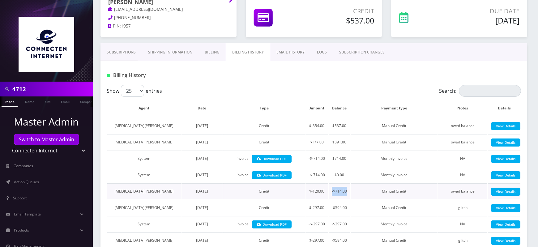
drag, startPoint x: 331, startPoint y: 191, endPoint x: 350, endPoint y: 191, distance: 18.9
click at [350, 191] on td "-$714.00" at bounding box center [339, 191] width 21 height 16
drag, startPoint x: 308, startPoint y: 174, endPoint x: 324, endPoint y: 175, distance: 16.7
click at [324, 175] on td "-$-714.00" at bounding box center [316, 175] width 23 height 16
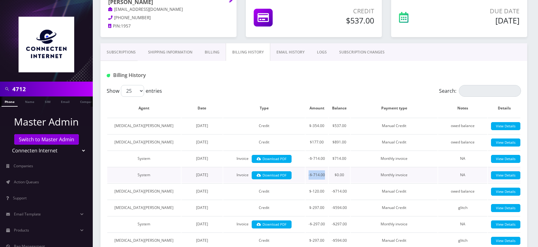
click at [324, 175] on td "-$-714.00" at bounding box center [316, 175] width 23 height 16
drag, startPoint x: 330, startPoint y: 190, endPoint x: 347, endPoint y: 192, distance: 16.7
click at [347, 192] on td "-$714.00" at bounding box center [339, 191] width 21 height 16
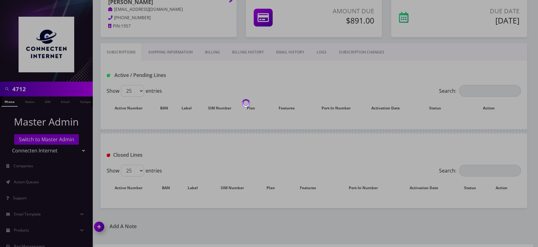
scroll to position [54, 0]
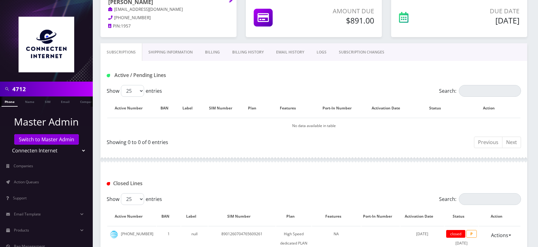
click at [233, 54] on link "Billing History" at bounding box center [248, 52] width 44 height 18
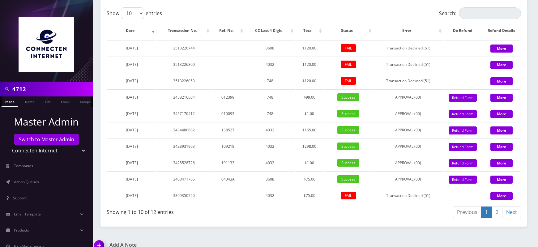
scroll to position [641, 0]
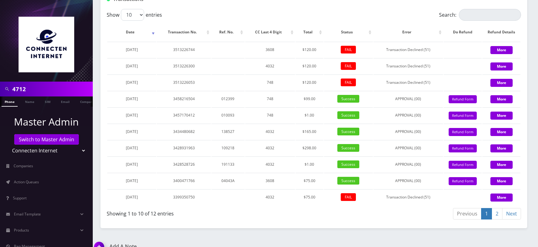
click at [496, 210] on link "2" at bounding box center [496, 213] width 11 height 11
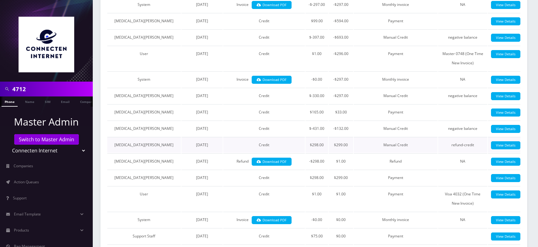
scroll to position [304, 0]
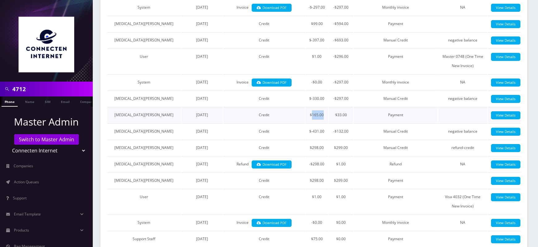
drag, startPoint x: 311, startPoint y: 113, endPoint x: 325, endPoint y: 113, distance: 13.6
click at [325, 113] on td "$165.00" at bounding box center [316, 115] width 23 height 16
drag, startPoint x: 332, startPoint y: 113, endPoint x: 349, endPoint y: 113, distance: 16.7
click at [349, 113] on td "$33.00" at bounding box center [341, 115] width 24 height 16
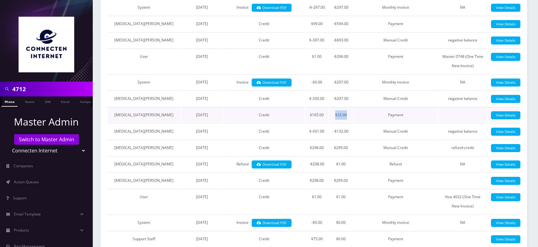
click at [349, 113] on td "$33.00" at bounding box center [341, 115] width 24 height 16
drag, startPoint x: 306, startPoint y: 97, endPoint x: 322, endPoint y: 97, distance: 16.4
click at [322, 97] on td "$-330.00" at bounding box center [316, 99] width 23 height 16
drag, startPoint x: 333, startPoint y: 97, endPoint x: 346, endPoint y: 96, distance: 13.0
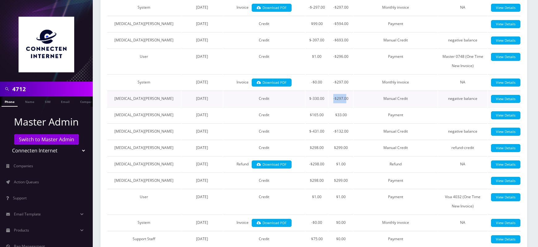
click at [346, 96] on td "-$297.00" at bounding box center [341, 99] width 24 height 16
drag, startPoint x: 331, startPoint y: 80, endPoint x: 352, endPoint y: 83, distance: 20.9
click at [352, 83] on td "-$297.00" at bounding box center [341, 82] width 24 height 16
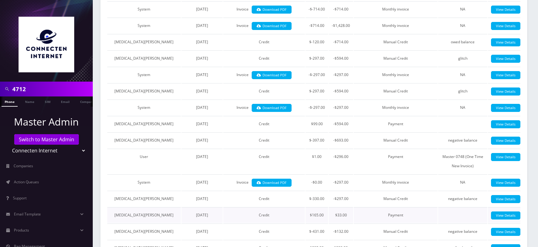
scroll to position [201, 0]
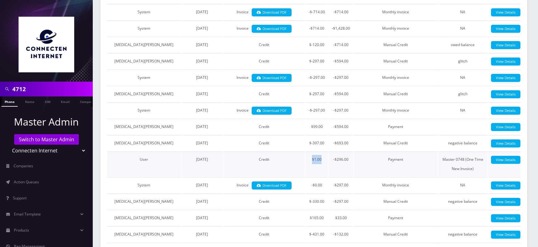
drag, startPoint x: 311, startPoint y: 161, endPoint x: 324, endPoint y: 160, distance: 13.6
click at [324, 160] on td "$1.00" at bounding box center [316, 163] width 23 height 25
drag, startPoint x: 337, startPoint y: 160, endPoint x: 349, endPoint y: 160, distance: 11.7
click at [349, 160] on td "-$296.00" at bounding box center [341, 163] width 24 height 25
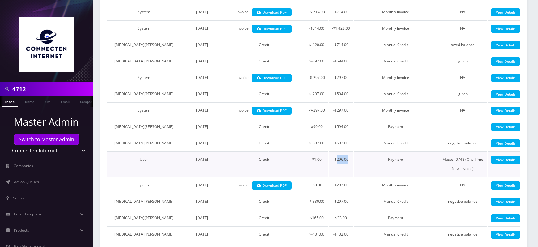
click at [349, 160] on td "-$296.00" at bounding box center [341, 163] width 24 height 25
drag, startPoint x: 308, startPoint y: 142, endPoint x: 324, endPoint y: 142, distance: 16.7
click at [324, 142] on td "$-397.00" at bounding box center [316, 143] width 23 height 16
drag, startPoint x: 330, startPoint y: 142, endPoint x: 350, endPoint y: 142, distance: 19.5
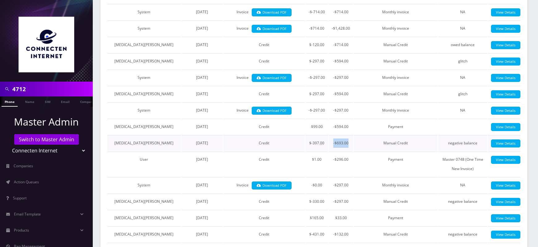
click at [350, 142] on td "-$693.00" at bounding box center [341, 143] width 24 height 16
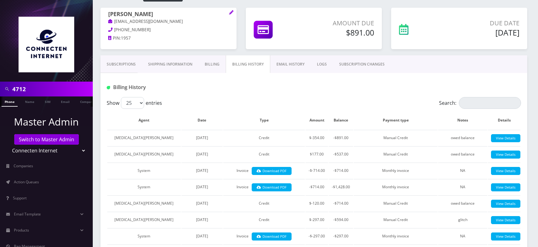
scroll to position [49, 0]
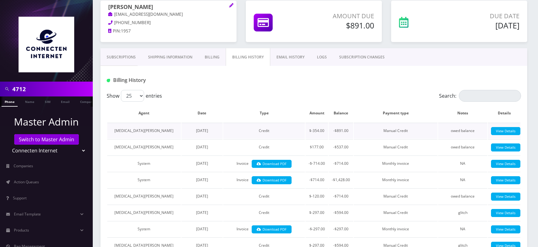
click at [343, 133] on td "-$891.00" at bounding box center [341, 131] width 24 height 16
click at [318, 133] on td "$-354.00" at bounding box center [316, 131] width 23 height 16
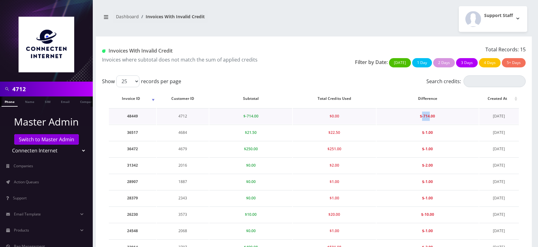
drag, startPoint x: 422, startPoint y: 117, endPoint x: 430, endPoint y: 117, distance: 7.7
click at [430, 117] on span "$-714.00" at bounding box center [427, 115] width 15 height 5
copy span "-714"
click at [184, 118] on td "4712" at bounding box center [183, 116] width 52 height 16
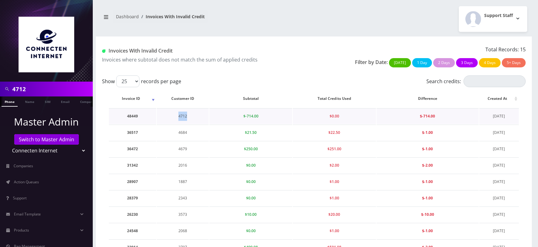
copy td "4712"
click at [478, 85] on input "Search credits:" at bounding box center [494, 81] width 62 height 12
paste input "4712"
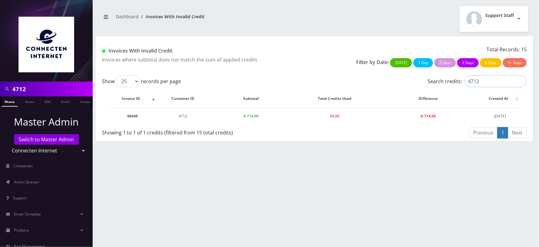
type input "4712"
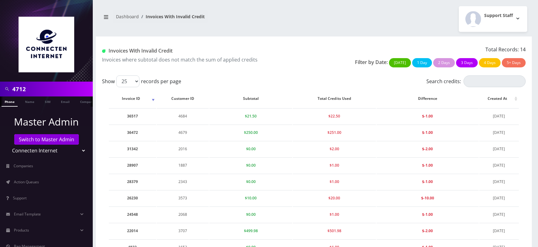
scroll to position [119, 0]
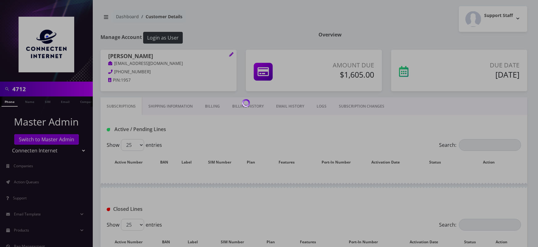
scroll to position [49, 0]
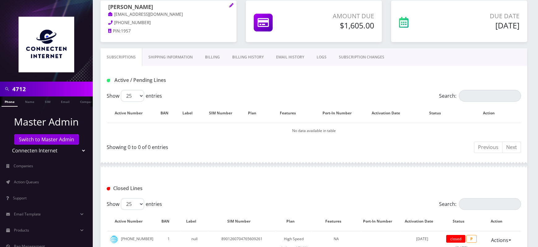
click at [242, 58] on link "Billing History" at bounding box center [248, 57] width 44 height 18
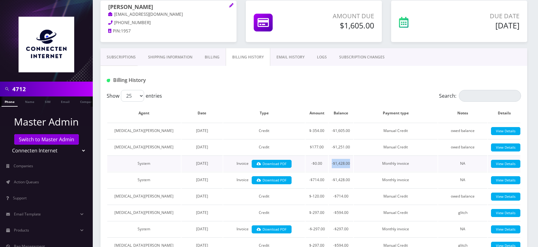
drag, startPoint x: 332, startPoint y: 163, endPoint x: 351, endPoint y: 165, distance: 19.5
click at [351, 165] on td "-$1,428.00" at bounding box center [341, 163] width 24 height 16
drag, startPoint x: 312, startPoint y: 179, endPoint x: 324, endPoint y: 179, distance: 11.7
click at [324, 179] on td "-$714.00" at bounding box center [316, 180] width 23 height 16
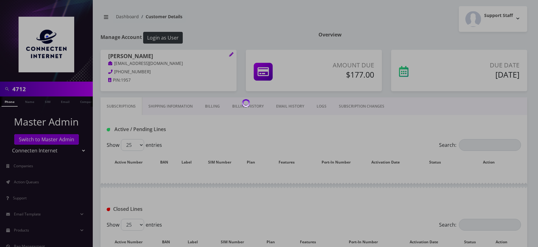
scroll to position [49, 0]
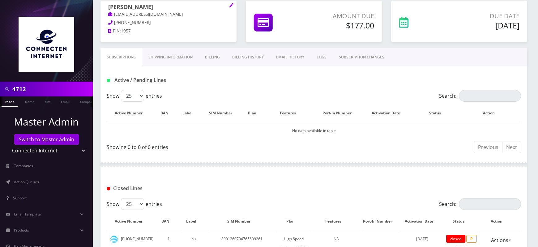
click at [248, 59] on link "Billing History" at bounding box center [248, 57] width 44 height 18
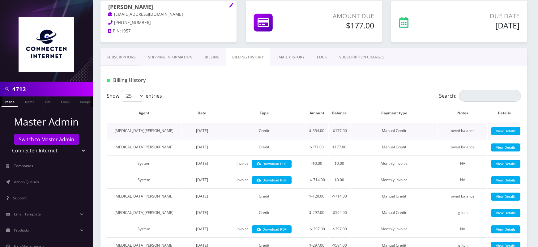
click at [336, 130] on td "-$177.00" at bounding box center [339, 131] width 21 height 16
copy td "177.00"
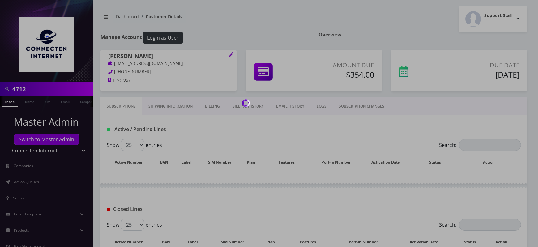
scroll to position [49, 0]
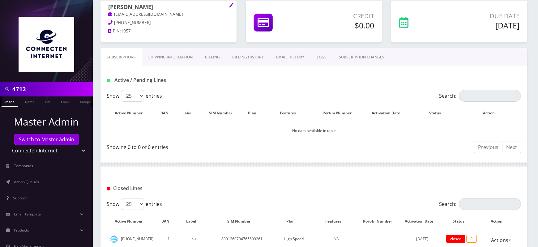
click at [238, 58] on link "Billing History" at bounding box center [248, 57] width 44 height 18
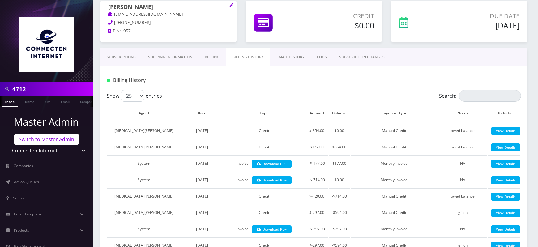
click at [49, 142] on link "Switch to Master Admin" at bounding box center [46, 139] width 65 height 11
click at [21, 89] on input "4712" at bounding box center [51, 89] width 79 height 12
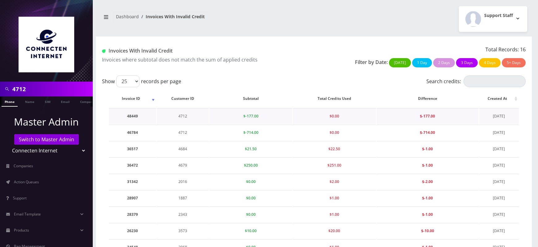
click at [182, 116] on td "4712" at bounding box center [183, 116] width 52 height 16
click at [132, 115] on td "48449" at bounding box center [132, 116] width 47 height 16
copy td "48449"
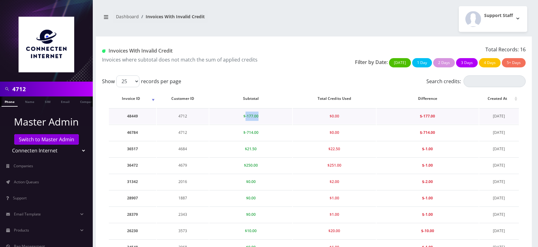
drag, startPoint x: 245, startPoint y: 115, endPoint x: 263, endPoint y: 117, distance: 18.0
click at [263, 117] on td "$-177.00" at bounding box center [250, 116] width 83 height 16
drag, startPoint x: 245, startPoint y: 133, endPoint x: 262, endPoint y: 132, distance: 17.0
click at [262, 132] on td "$-714.00" at bounding box center [250, 133] width 83 height 16
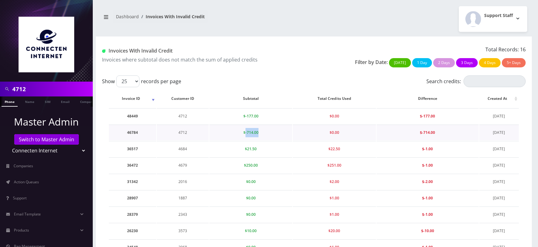
click at [262, 132] on td "$-714.00" at bounding box center [250, 133] width 83 height 16
click at [182, 114] on td "4684" at bounding box center [183, 116] width 52 height 16
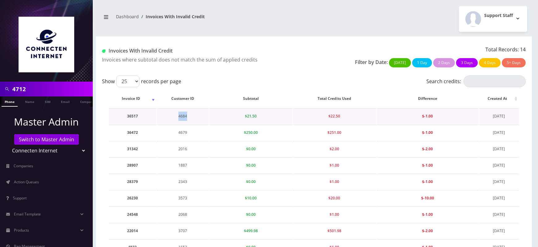
copy td "4684"
click at [182, 132] on td "4679" at bounding box center [183, 133] width 52 height 16
copy td "4679"
click at [184, 148] on td "2016" at bounding box center [183, 149] width 52 height 16
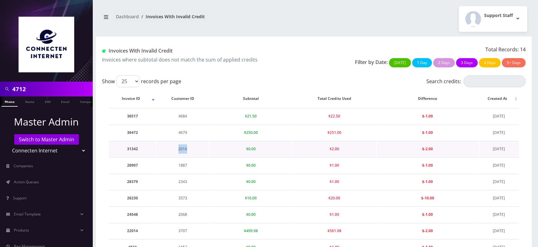
click at [184, 148] on td "2016" at bounding box center [183, 149] width 52 height 16
copy td "2016"
click at [489, 80] on input "Search credits:" at bounding box center [494, 81] width 62 height 12
paste input "2016"
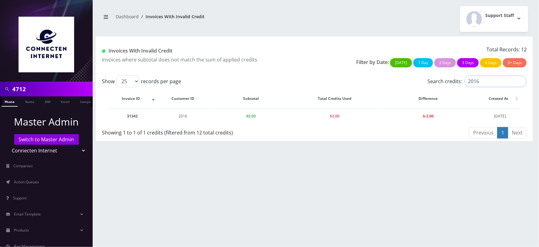
type input "2016"
click at [131, 114] on td "31342" at bounding box center [133, 116] width 48 height 16
copy td "31342"
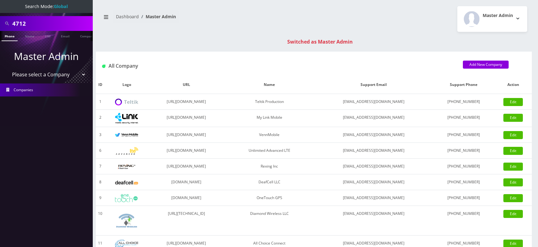
click at [18, 22] on input "4712" at bounding box center [51, 24] width 79 height 12
paste input "4684"
type input "4684"
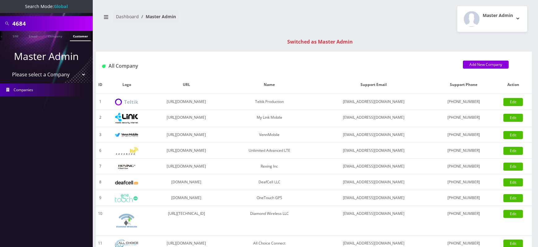
click at [84, 36] on link "Customer" at bounding box center [80, 36] width 21 height 10
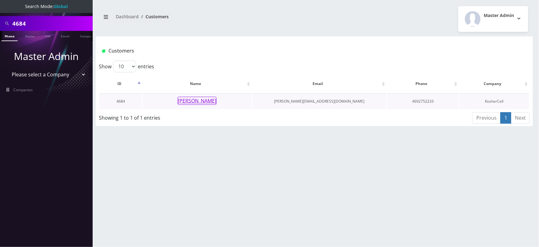
click at [197, 98] on button "[PERSON_NAME]" at bounding box center [197, 101] width 39 height 8
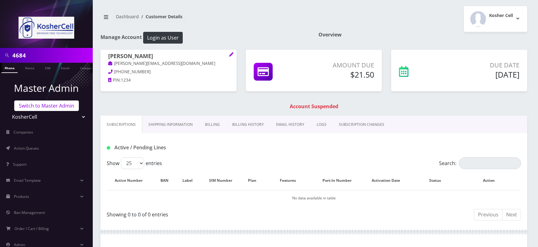
click at [50, 109] on link "Switch to Master Admin" at bounding box center [46, 105] width 65 height 11
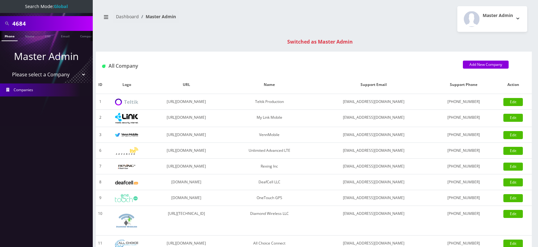
click at [22, 25] on input "4684" at bounding box center [51, 24] width 79 height 12
paste input "79"
type input "4679"
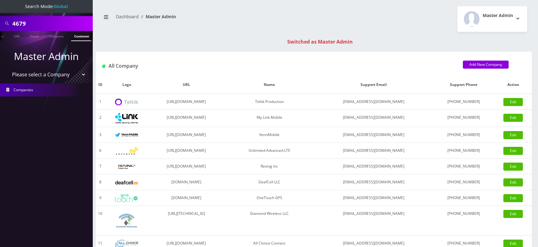
click at [82, 37] on link "Customer" at bounding box center [81, 36] width 21 height 10
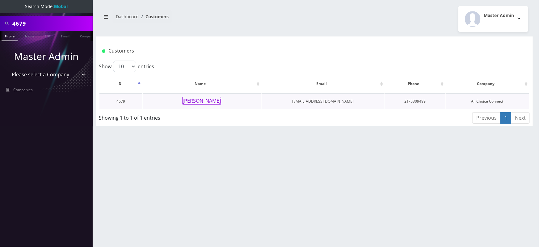
click at [190, 102] on button "[PERSON_NAME]" at bounding box center [201, 101] width 39 height 8
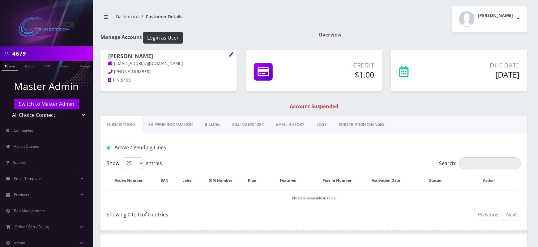
click at [239, 121] on link "Billing History" at bounding box center [248, 125] width 44 height 18
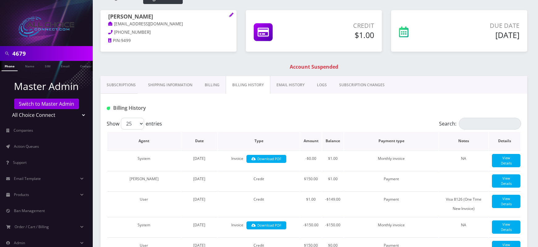
scroll to position [48, 0]
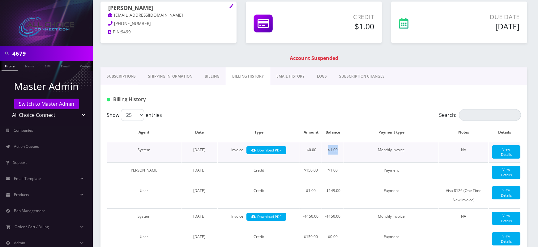
drag, startPoint x: 328, startPoint y: 149, endPoint x: 338, endPoint y: 149, distance: 9.9
click at [338, 149] on td "$1.00" at bounding box center [332, 152] width 21 height 20
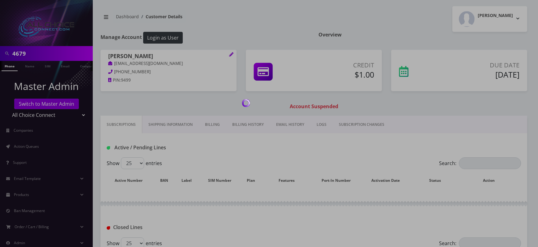
scroll to position [48, 0]
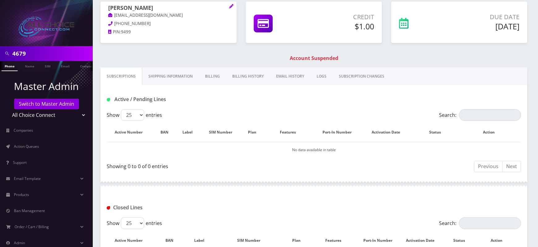
click at [245, 74] on link "Billing History" at bounding box center [248, 76] width 44 height 18
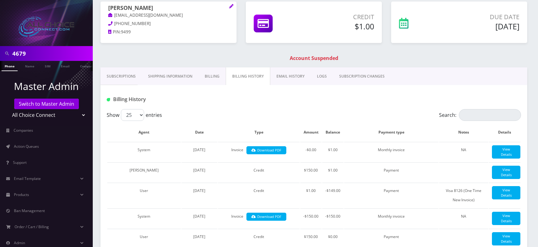
click at [53, 103] on li "Master Admin Switch to Master Admin Teltik Production My Link Mobile VennMobile…" at bounding box center [46, 99] width 93 height 45
click at [53, 103] on link "Switch to Master Admin" at bounding box center [46, 104] width 65 height 11
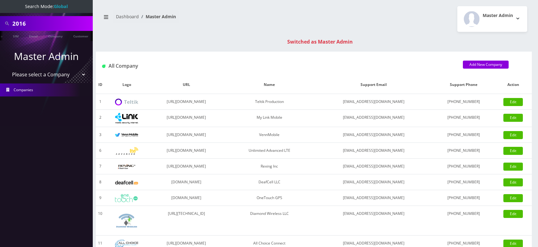
scroll to position [0, 34]
type input "2016"
click at [82, 37] on link "Customer" at bounding box center [80, 36] width 21 height 10
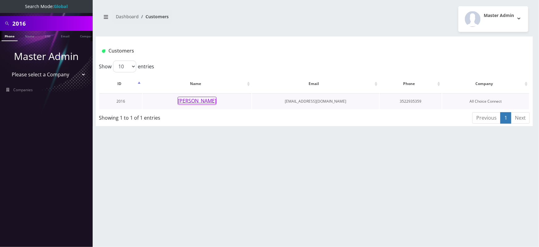
scroll to position [0, 3]
click at [191, 102] on button "[PERSON_NAME]" at bounding box center [197, 101] width 39 height 8
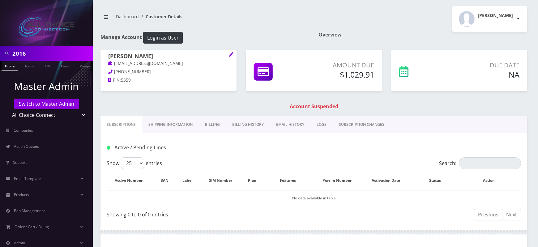
click at [238, 121] on link "Billing History" at bounding box center [248, 125] width 44 height 18
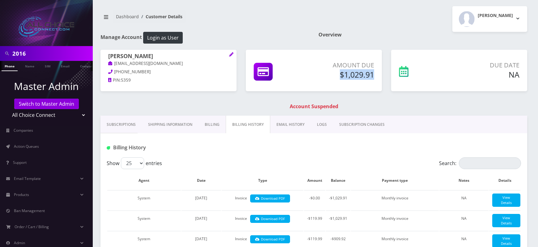
drag, startPoint x: 338, startPoint y: 74, endPoint x: 372, endPoint y: 73, distance: 34.4
click at [372, 73] on h5 "$1,029.91" at bounding box center [341, 74] width 66 height 9
copy h5 "$1,029.91"
click at [54, 103] on link "Switch to Master Admin" at bounding box center [46, 104] width 65 height 11
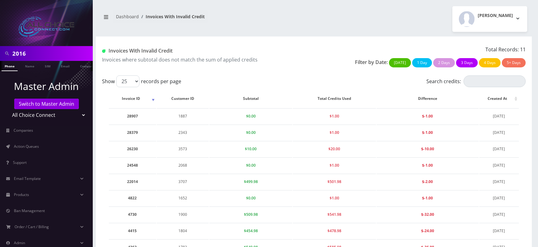
scroll to position [61, 0]
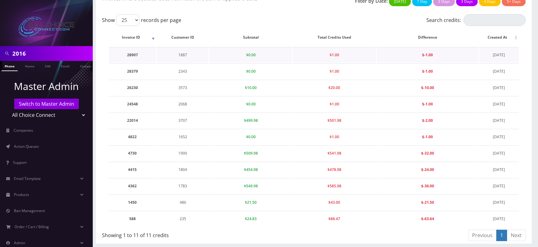
click at [184, 55] on td "1887" at bounding box center [183, 55] width 52 height 16
copy td "1887"
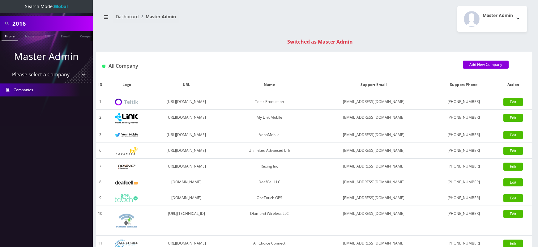
click at [19, 19] on input "2016" at bounding box center [51, 24] width 79 height 12
paste input "1887"
type input "1887"
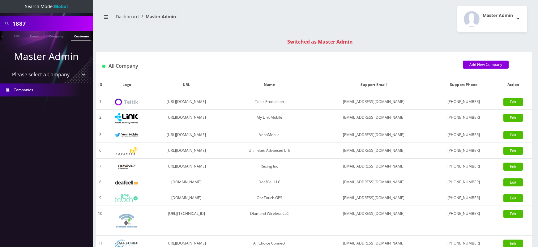
click at [82, 37] on link "Customer" at bounding box center [81, 36] width 21 height 10
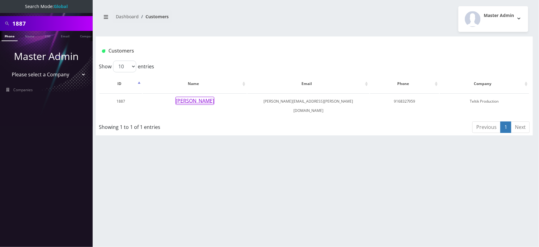
drag, startPoint x: 192, startPoint y: 100, endPoint x: 194, endPoint y: 130, distance: 30.3
click at [194, 130] on div "1887 Phone Name SIM Email Company Customer Dashboard Customers Master Admin 10" at bounding box center [315, 123] width 450 height 247
click at [189, 99] on button "[PERSON_NAME]" at bounding box center [195, 101] width 39 height 8
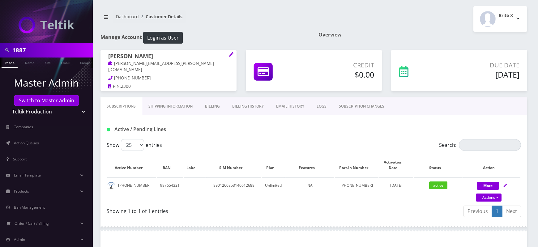
click at [249, 108] on link "Billing History" at bounding box center [248, 106] width 44 height 18
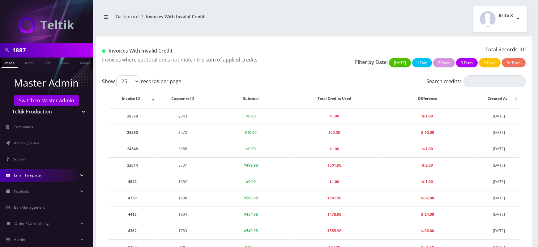
scroll to position [44, 0]
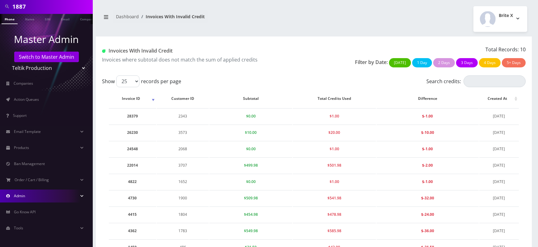
click at [29, 194] on link "Admin" at bounding box center [46, 195] width 93 height 13
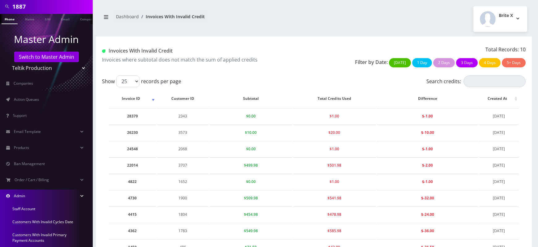
scroll to position [153, 0]
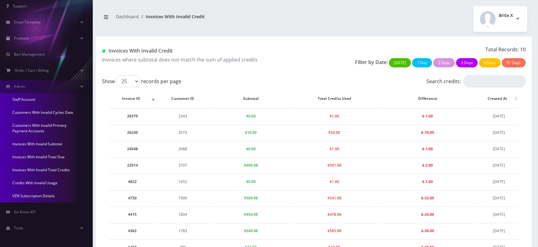
click at [39, 182] on link "Credits With Invalid Usage" at bounding box center [46, 183] width 93 height 13
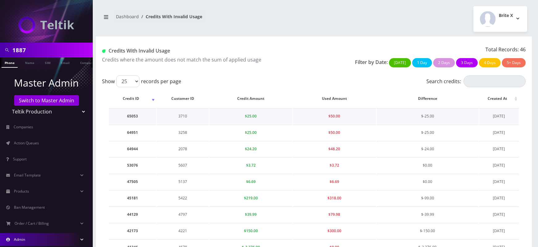
click at [180, 114] on td "3710" at bounding box center [183, 116] width 52 height 16
copy td "3710"
click at [479, 84] on input "Search credits:" at bounding box center [494, 81] width 62 height 12
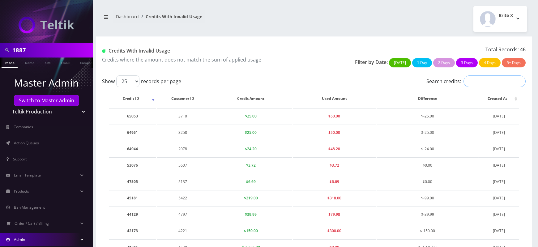
paste input "3710"
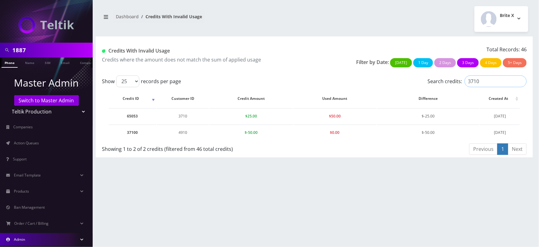
type input "3710"
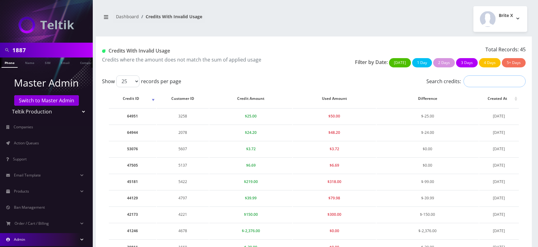
click at [479, 77] on input "Search credits:" at bounding box center [494, 81] width 62 height 12
paste input "3710"
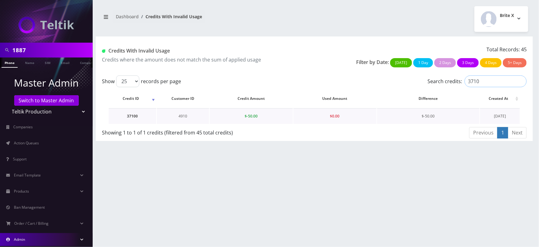
type input "3710"
drag, startPoint x: 244, startPoint y: 115, endPoint x: 262, endPoint y: 116, distance: 17.3
click at [262, 116] on td "$-50.00" at bounding box center [251, 116] width 83 height 16
click at [182, 116] on td "4910" at bounding box center [183, 116] width 52 height 16
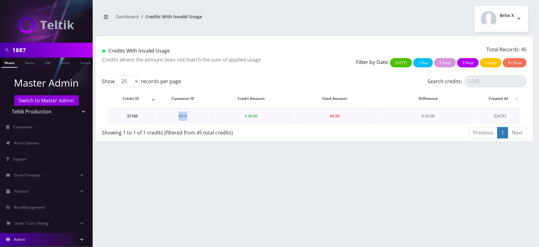
click at [182, 116] on td "4910" at bounding box center [183, 116] width 52 height 16
click at [135, 116] on td "37100" at bounding box center [133, 116] width 48 height 16
copy td "37100"
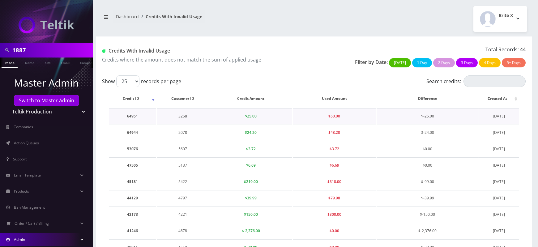
click at [183, 116] on td "3258" at bounding box center [183, 116] width 52 height 16
copy td "3258"
click at [181, 133] on td "2078" at bounding box center [183, 133] width 52 height 16
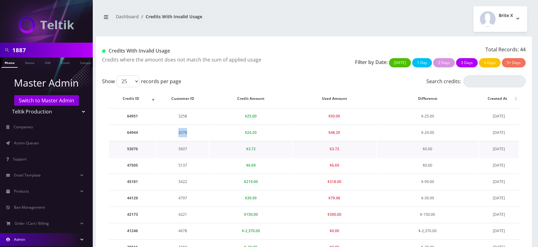
copy td "2078"
click at [183, 115] on td "5607" at bounding box center [183, 116] width 52 height 16
copy td "5607"
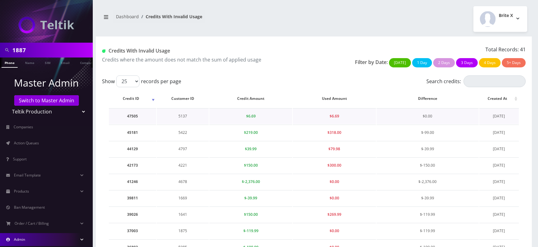
click at [181, 116] on td "5137" at bounding box center [183, 116] width 52 height 16
copy td "5137"
click at [131, 117] on td "47505" at bounding box center [132, 116] width 47 height 16
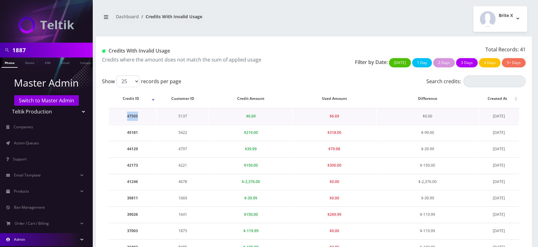
copy td "47505"
click at [179, 132] on td "5422" at bounding box center [183, 133] width 52 height 16
copy td "5422"
click at [184, 115] on td "5422" at bounding box center [183, 116] width 52 height 16
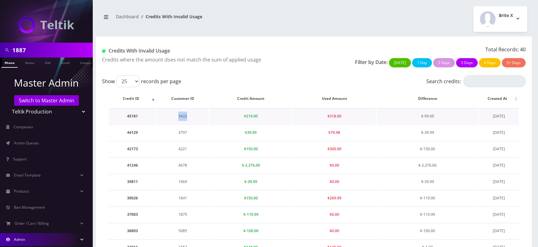
click at [184, 115] on td "5422" at bounding box center [183, 116] width 52 height 16
copy td "5422"
click at [180, 116] on td "4797" at bounding box center [183, 116] width 52 height 16
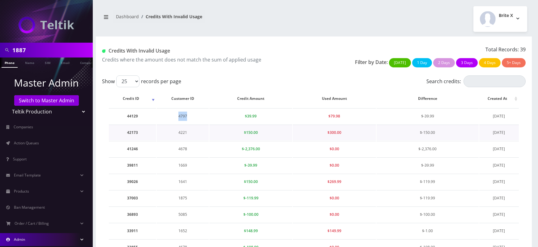
copy td "4797"
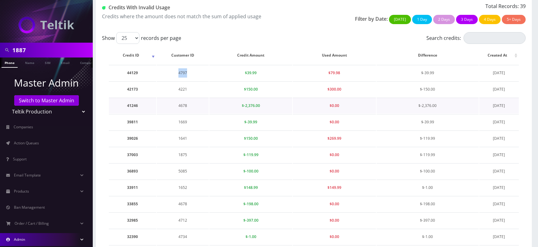
scroll to position [44, 0]
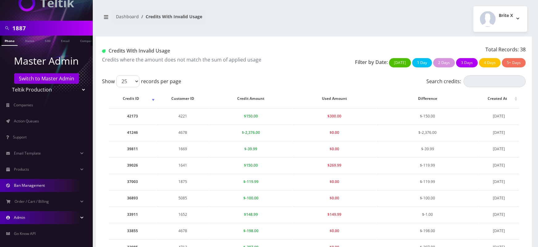
scroll to position [44, 0]
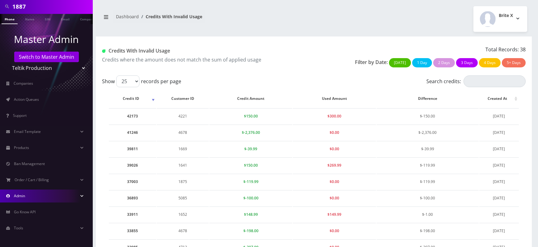
click at [46, 198] on link "Admin" at bounding box center [46, 195] width 93 height 13
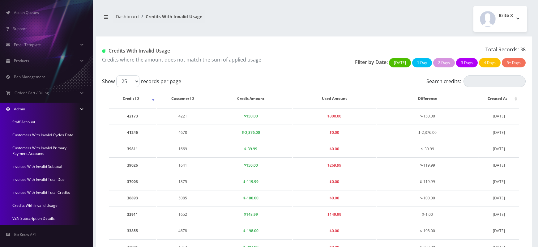
scroll to position [153, 0]
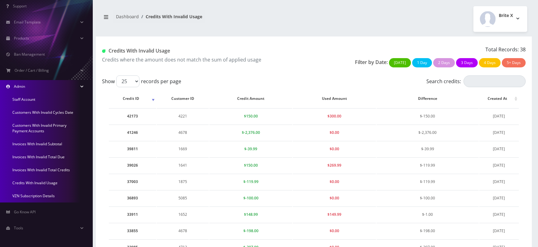
click at [42, 168] on link "Invoices With Invalid Total Credits" at bounding box center [46, 170] width 93 height 13
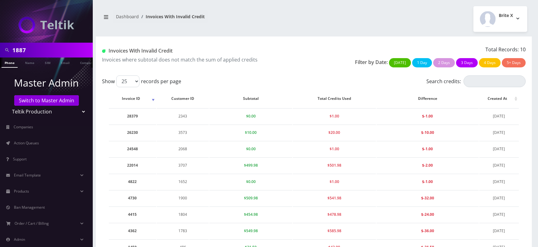
scroll to position [44, 0]
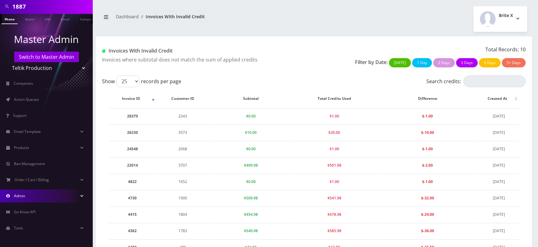
click at [39, 197] on link "Admin" at bounding box center [46, 195] width 93 height 13
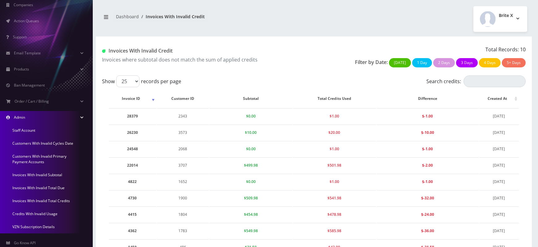
scroll to position [153, 0]
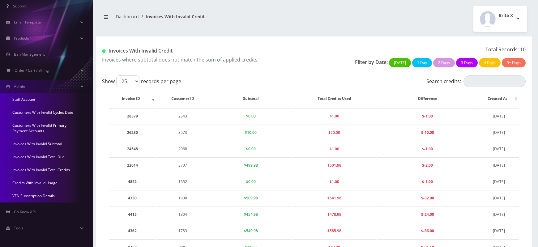
click at [36, 182] on link "Credits With Invalid Usage" at bounding box center [46, 183] width 93 height 13
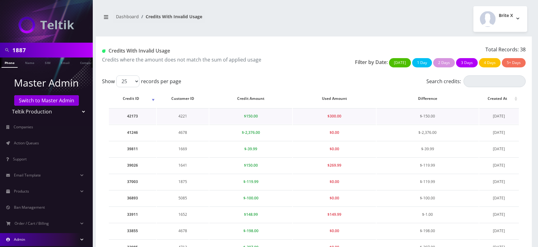
click at [256, 113] on span "$150.00" at bounding box center [251, 115] width 14 height 5
click at [250, 115] on span "$150.00" at bounding box center [251, 115] width 14 height 5
click at [334, 135] on span "$0.00" at bounding box center [335, 132] width 10 height 5
click at [200, 140] on td "4678" at bounding box center [183, 133] width 52 height 16
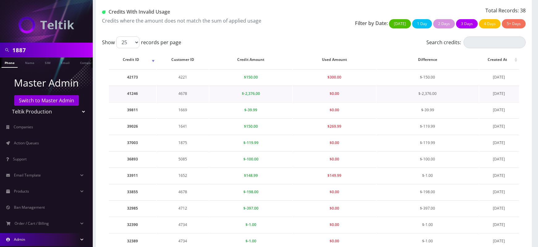
scroll to position [38, 0]
drag, startPoint x: 110, startPoint y: 11, endPoint x: 184, endPoint y: 12, distance: 73.3
click at [184, 12] on h1 "Credits With Invalid Usage" at bounding box center [205, 13] width 207 height 6
drag, startPoint x: 494, startPoint y: 87, endPoint x: 504, endPoint y: 86, distance: 10.8
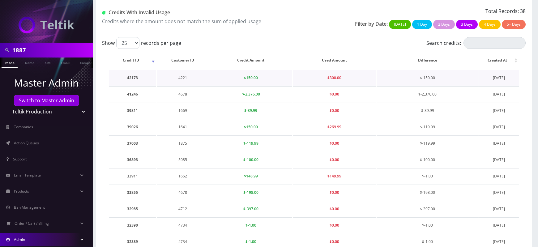
click at [504, 86] on td "[DATE]" at bounding box center [499, 78] width 40 height 16
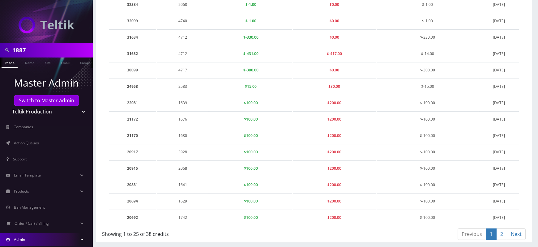
scroll to position [410, 0]
click at [149, 234] on div "Showing 1 to 25 of 38 credits" at bounding box center [205, 233] width 207 height 10
click at [195, 230] on div "Showing 1 to 25 of 38 credits" at bounding box center [205, 233] width 207 height 10
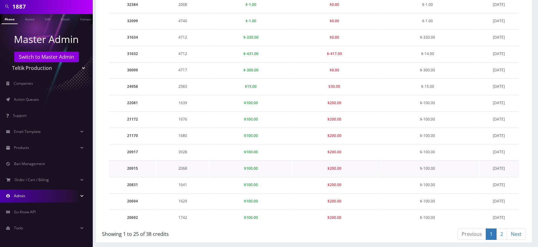
scroll to position [0, 0]
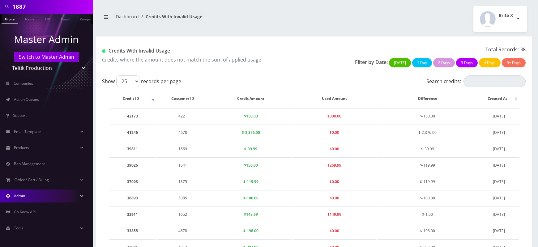
drag, startPoint x: 110, startPoint y: 51, endPoint x: 181, endPoint y: 51, distance: 71.7
click at [181, 51] on h1 "Credits With Invalid Usage" at bounding box center [205, 51] width 207 height 6
click at [80, 193] on link "Admin" at bounding box center [46, 195] width 93 height 13
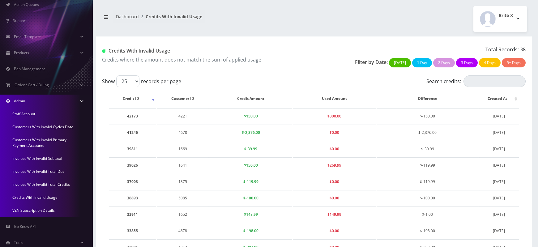
scroll to position [153, 0]
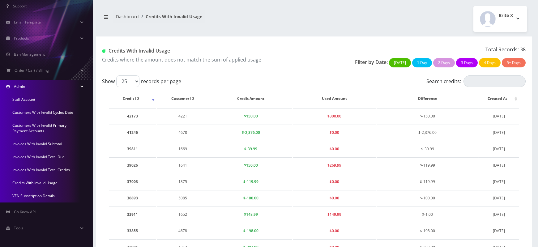
click at [22, 168] on link "Invoices With Invalid Total Credits" at bounding box center [46, 170] width 93 height 13
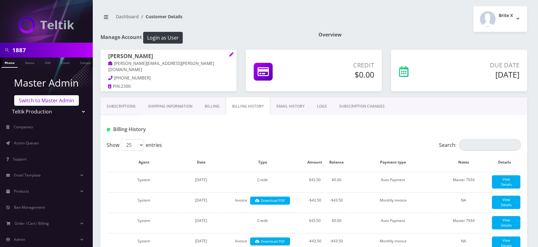
click at [52, 100] on link "Switch to Master Admin" at bounding box center [46, 100] width 65 height 11
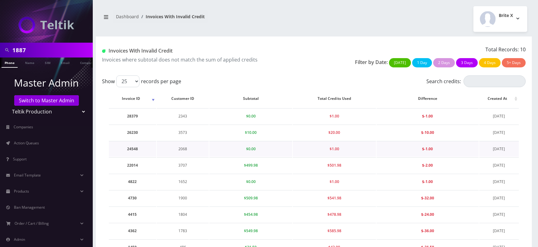
scroll to position [45, 0]
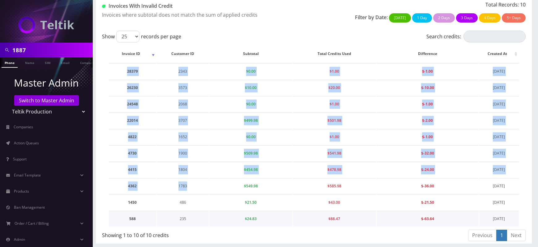
drag, startPoint x: 126, startPoint y: 71, endPoint x: 206, endPoint y: 215, distance: 164.7
click at [206, 215] on tbody "28379 2343 $0.00 $1.00 $-1.00 [DATE] 26230 3573 $10.00 $20.00 $-10.00 [DATE] 24…" at bounding box center [314, 144] width 410 height 163
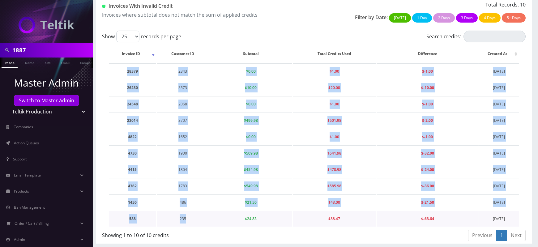
click at [206, 215] on td "235" at bounding box center [183, 219] width 52 height 16
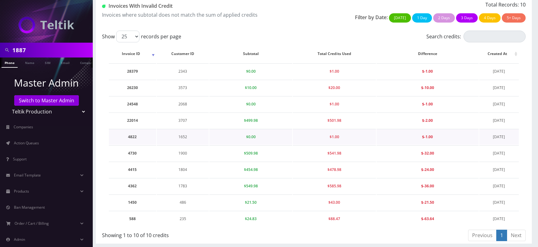
click at [234, 135] on td "$0.00" at bounding box center [250, 137] width 83 height 16
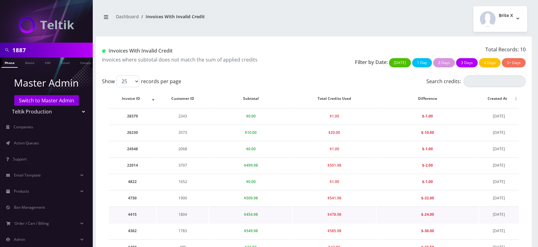
click at [297, 211] on td "$478.98" at bounding box center [334, 214] width 83 height 16
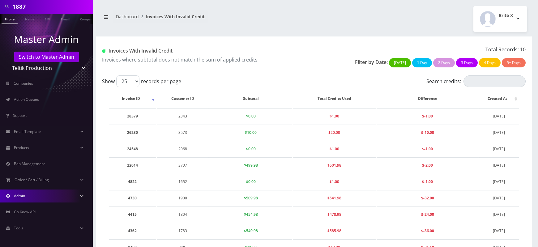
click at [42, 195] on link "Admin" at bounding box center [46, 195] width 93 height 13
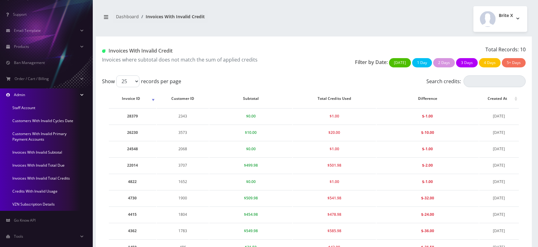
scroll to position [150, 0]
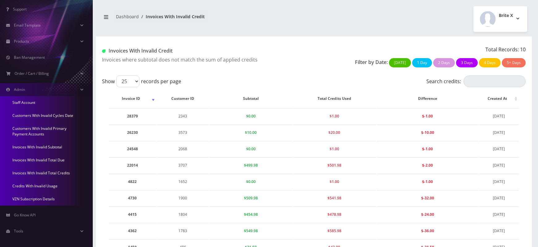
click at [38, 160] on link "Invoices With Invalid Total Due" at bounding box center [46, 160] width 93 height 13
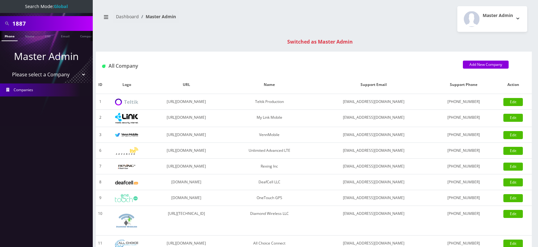
click at [22, 26] on input "1887" at bounding box center [51, 24] width 79 height 12
paste input "471"
type input "4717"
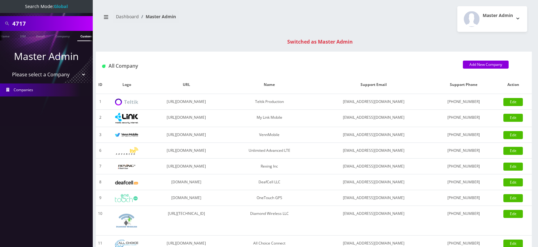
click at [81, 37] on link "Customer" at bounding box center [87, 36] width 21 height 10
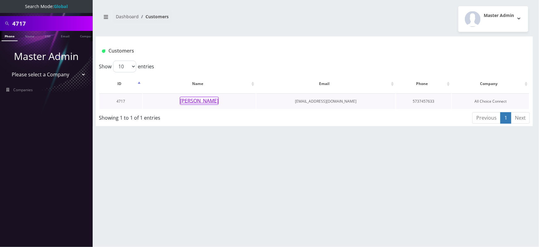
click at [194, 103] on button "[PERSON_NAME]" at bounding box center [199, 101] width 39 height 8
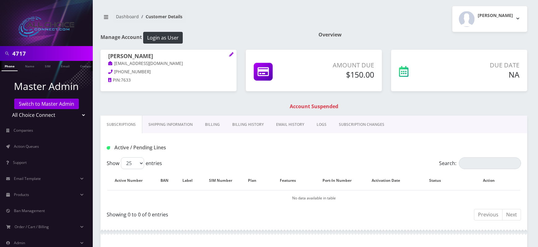
click at [245, 119] on link "Billing History" at bounding box center [248, 125] width 44 height 18
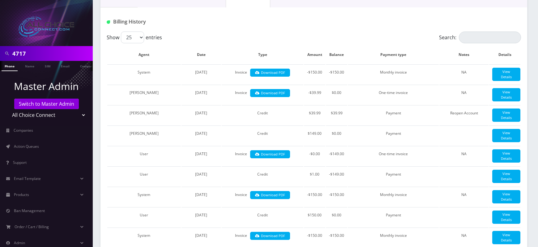
scroll to position [130, 0]
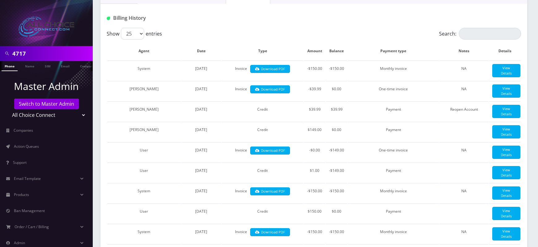
click at [19, 53] on input "4717" at bounding box center [51, 54] width 79 height 12
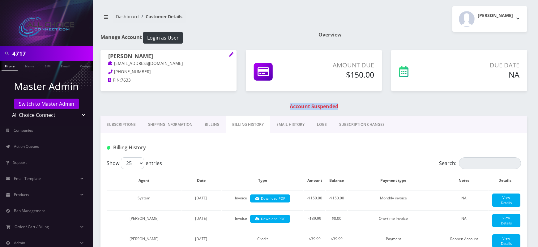
drag, startPoint x: 289, startPoint y: 106, endPoint x: 348, endPoint y: 105, distance: 58.7
click at [348, 105] on h1 "Account Suspended" at bounding box center [313, 107] width 423 height 6
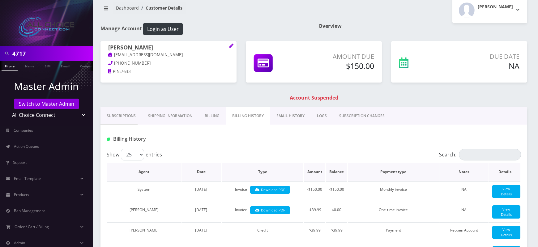
scroll to position [10, 0]
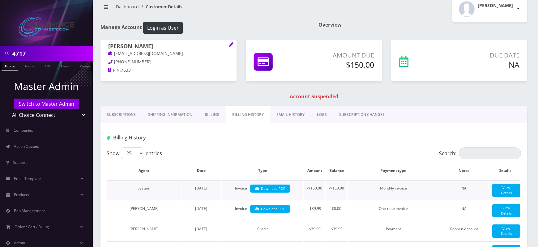
drag, startPoint x: 203, startPoint y: 187, endPoint x: 214, endPoint y: 188, distance: 10.2
click at [214, 188] on td "May 05, 2024" at bounding box center [201, 190] width 40 height 20
click at [207, 188] on span "May 05, 2024" at bounding box center [201, 187] width 12 height 5
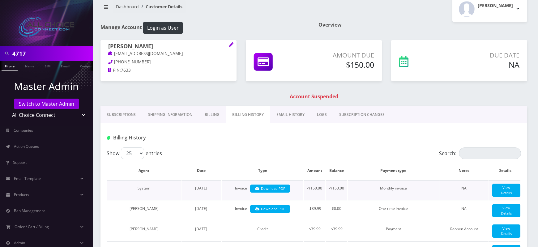
click at [207, 188] on span "May 05, 2024" at bounding box center [201, 187] width 12 height 5
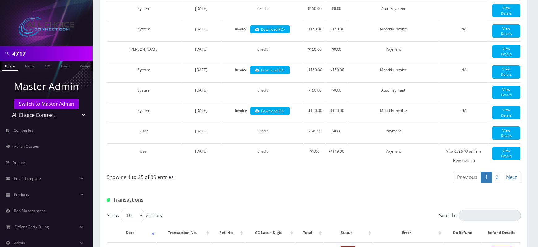
scroll to position [547, 0]
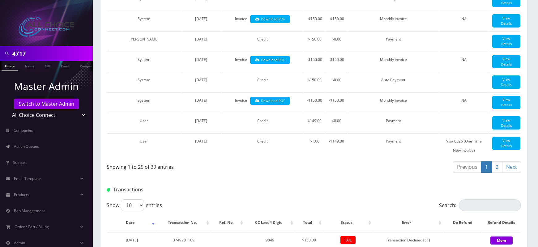
click at [494, 173] on link "2" at bounding box center [496, 166] width 11 height 11
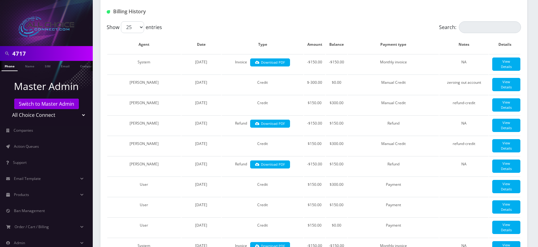
scroll to position [143, 0]
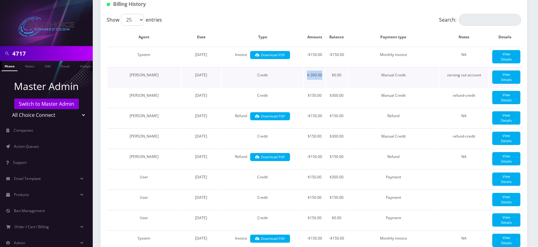
drag, startPoint x: 307, startPoint y: 75, endPoint x: 322, endPoint y: 75, distance: 15.5
click at [322, 75] on td "$-300.00" at bounding box center [314, 77] width 21 height 20
drag, startPoint x: 446, startPoint y: 75, endPoint x: 484, endPoint y: 76, distance: 38.0
click at [484, 76] on td "zeroing out account" at bounding box center [463, 77] width 49 height 20
drag, startPoint x: 306, startPoint y: 74, endPoint x: 320, endPoint y: 75, distance: 14.6
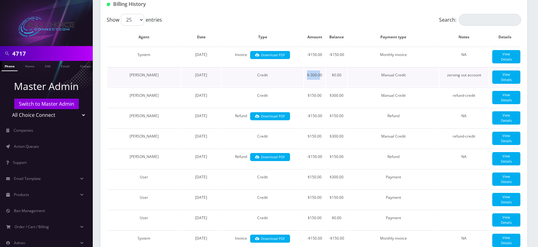
click at [320, 75] on td "$-300.00" at bounding box center [314, 77] width 21 height 20
drag, startPoint x: 369, startPoint y: 46, endPoint x: 373, endPoint y: 46, distance: 4.0
click at [373, 47] on td "Monthly invoice" at bounding box center [393, 57] width 91 height 20
click at [369, 47] on td "Monthly invoice" at bounding box center [393, 57] width 91 height 20
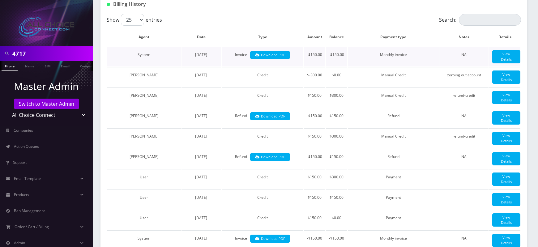
click at [369, 46] on table "Agent Date Type Amount Balance Payment type Notes Details System May 07, 2023 I…" at bounding box center [314, 183] width 414 height 310
drag, startPoint x: 351, startPoint y: 51, endPoint x: 347, endPoint y: 45, distance: 6.4
click at [360, 50] on table "Agent Date Type Amount Balance Payment type Notes Details System May 07, 2023 I…" at bounding box center [314, 183] width 414 height 310
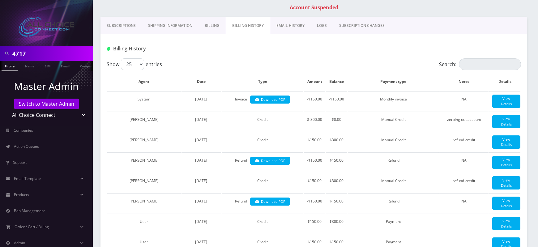
click at [309, 52] on div at bounding box center [384, 49] width 282 height 10
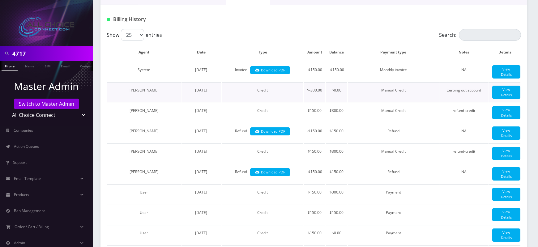
scroll to position [125, 0]
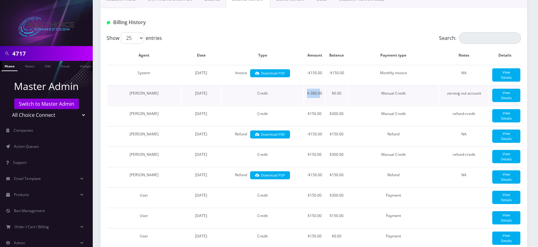
drag, startPoint x: 306, startPoint y: 93, endPoint x: 323, endPoint y: 93, distance: 16.4
click at [323, 93] on td "$-300.00" at bounding box center [314, 95] width 21 height 20
drag, startPoint x: 447, startPoint y: 91, endPoint x: 482, endPoint y: 94, distance: 34.4
click at [482, 94] on td "zeroing out account" at bounding box center [463, 95] width 49 height 20
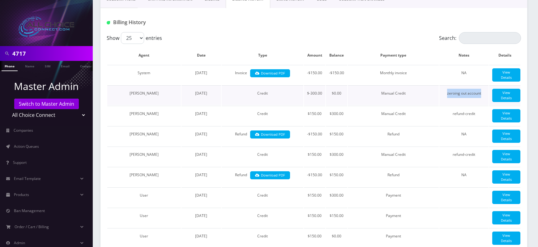
click at [482, 94] on td "zeroing out account" at bounding box center [463, 95] width 49 height 20
click at [374, 92] on td "Manual Credit" at bounding box center [393, 95] width 91 height 20
click at [454, 92] on td "zeroing out account" at bounding box center [463, 95] width 49 height 20
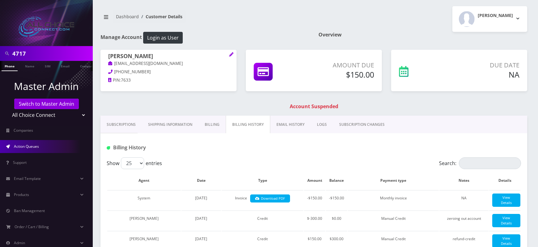
scroll to position [31, 0]
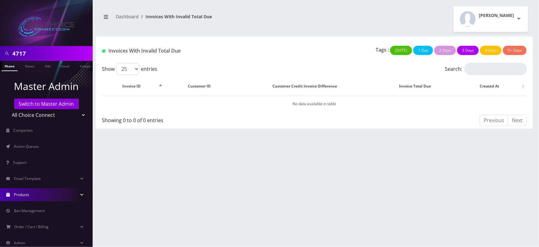
scroll to position [31, 0]
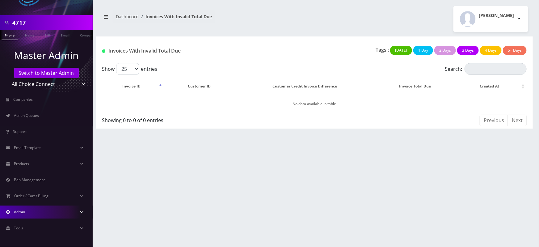
click at [31, 209] on link "Admin" at bounding box center [46, 212] width 93 height 13
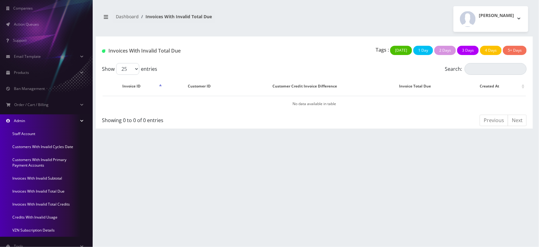
scroll to position [125, 0]
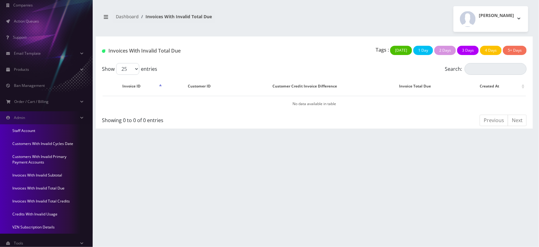
click at [50, 175] on link "Invoices With Invalid Subtotal" at bounding box center [46, 175] width 93 height 13
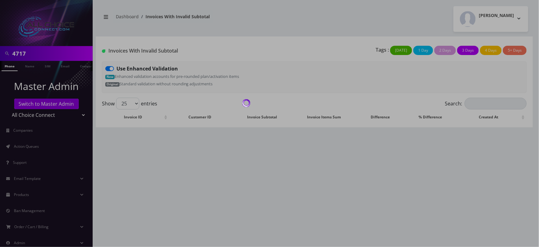
click at [179, 168] on div at bounding box center [269, 123] width 539 height 247
